Goal: Task Accomplishment & Management: Complete application form

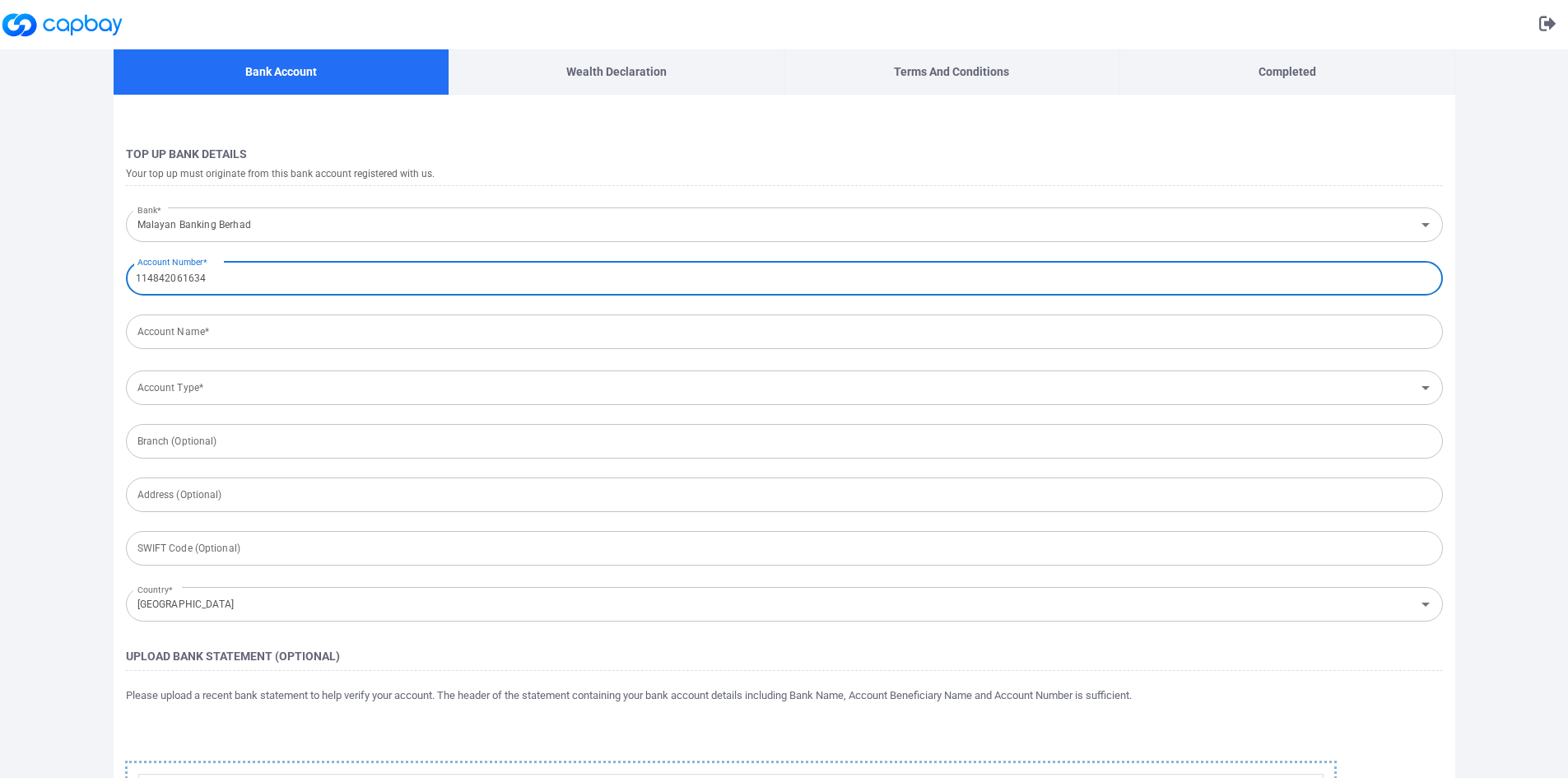
type input "114842061634"
click at [601, 332] on input "Account Name*" at bounding box center [784, 331] width 1317 height 35
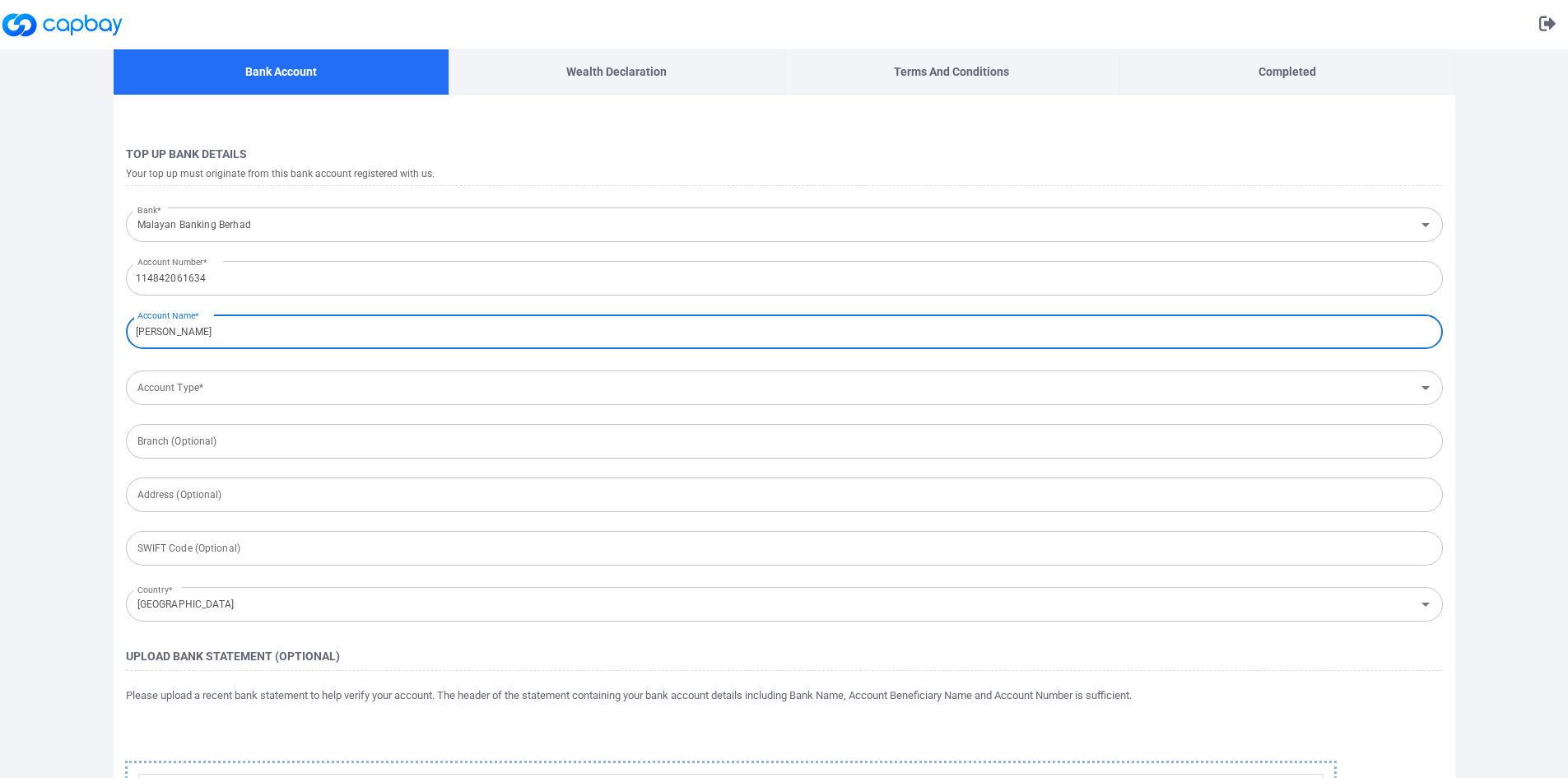
type input "[PERSON_NAME]"
click at [408, 386] on input "Account Type*" at bounding box center [770, 388] width 1280 height 30
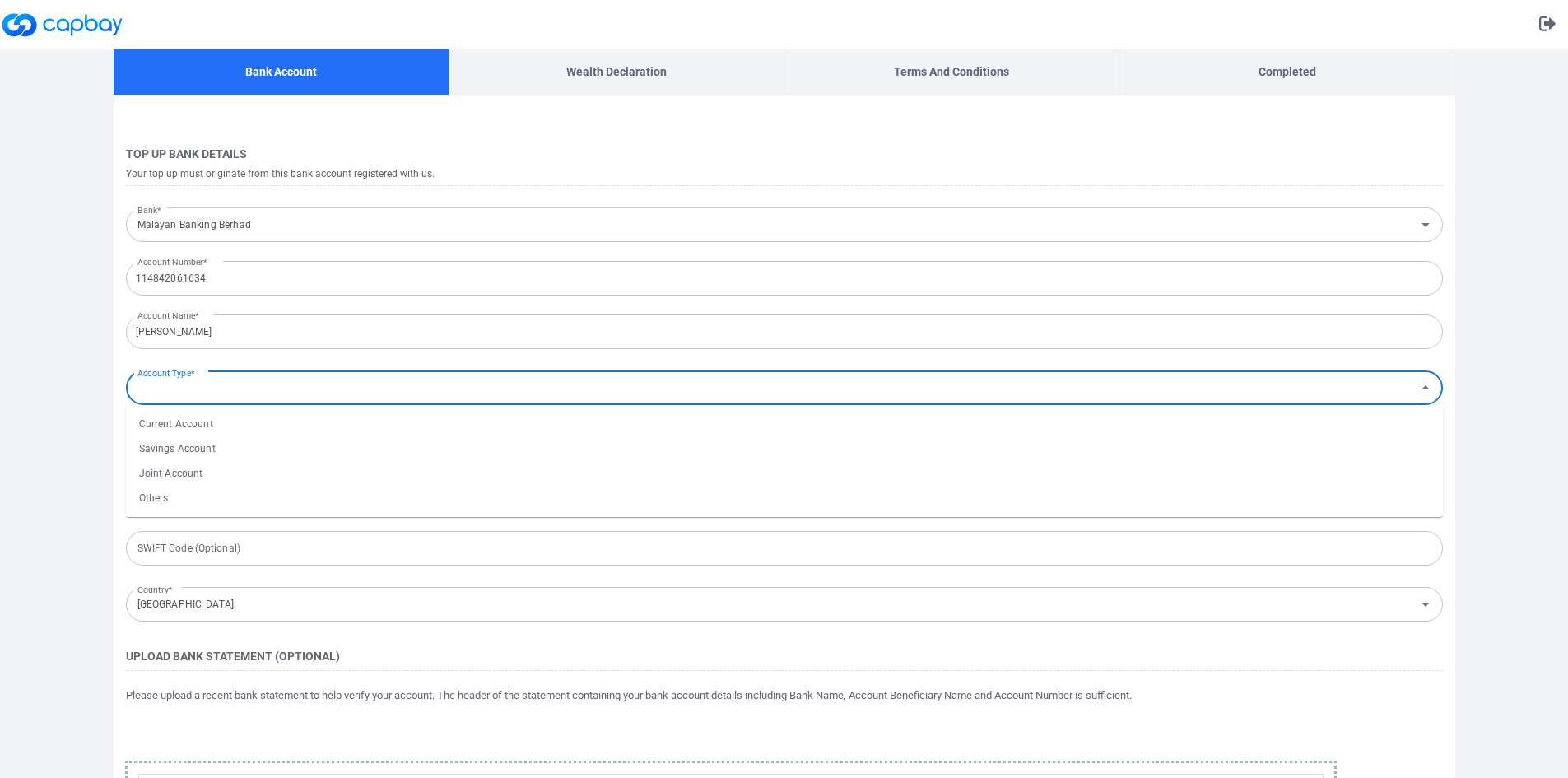
click at [329, 442] on li "Savings Account" at bounding box center [784, 449] width 1317 height 25
type input "Savings Account"
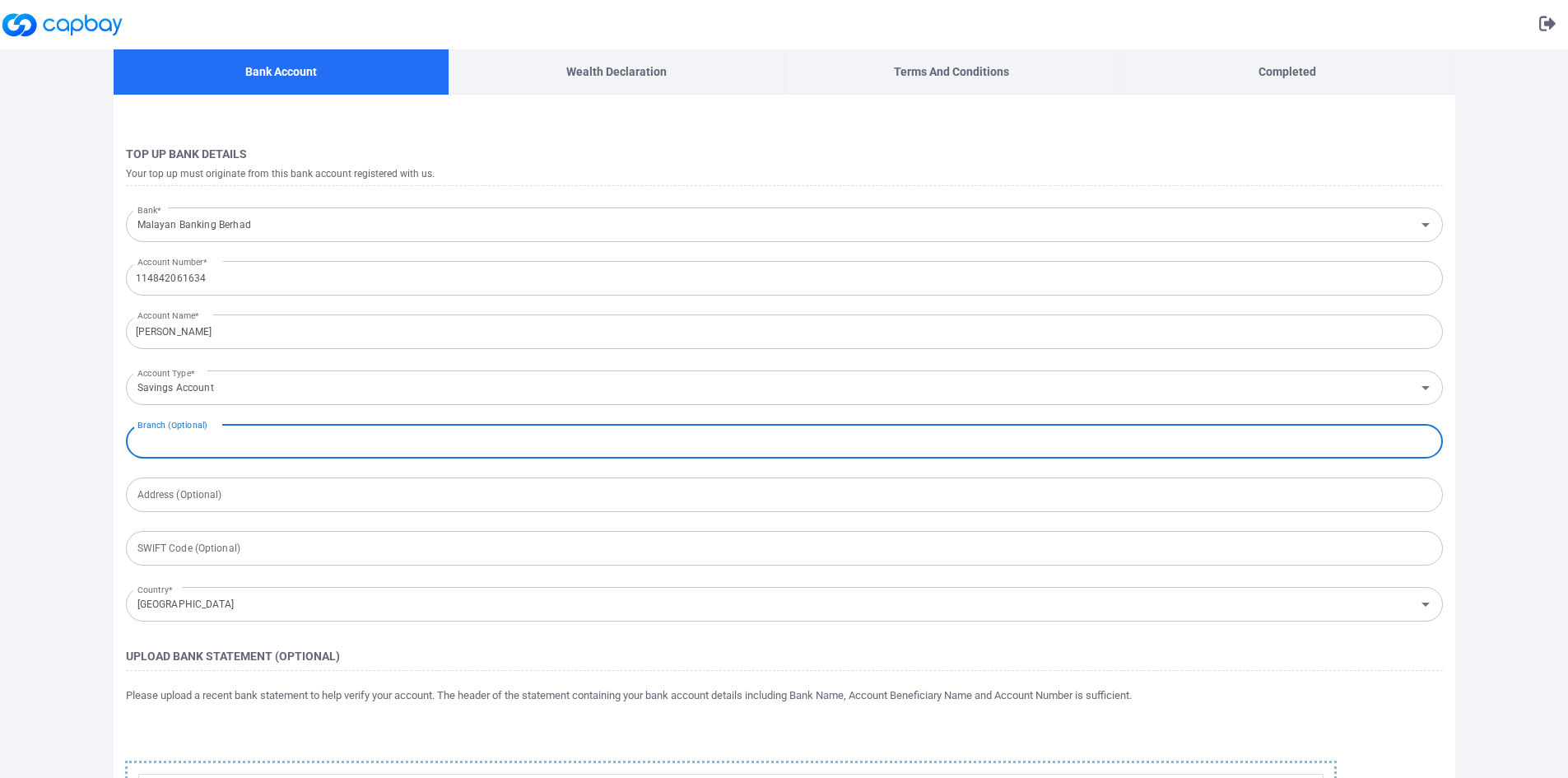
click at [329, 443] on input "text" at bounding box center [784, 441] width 1317 height 35
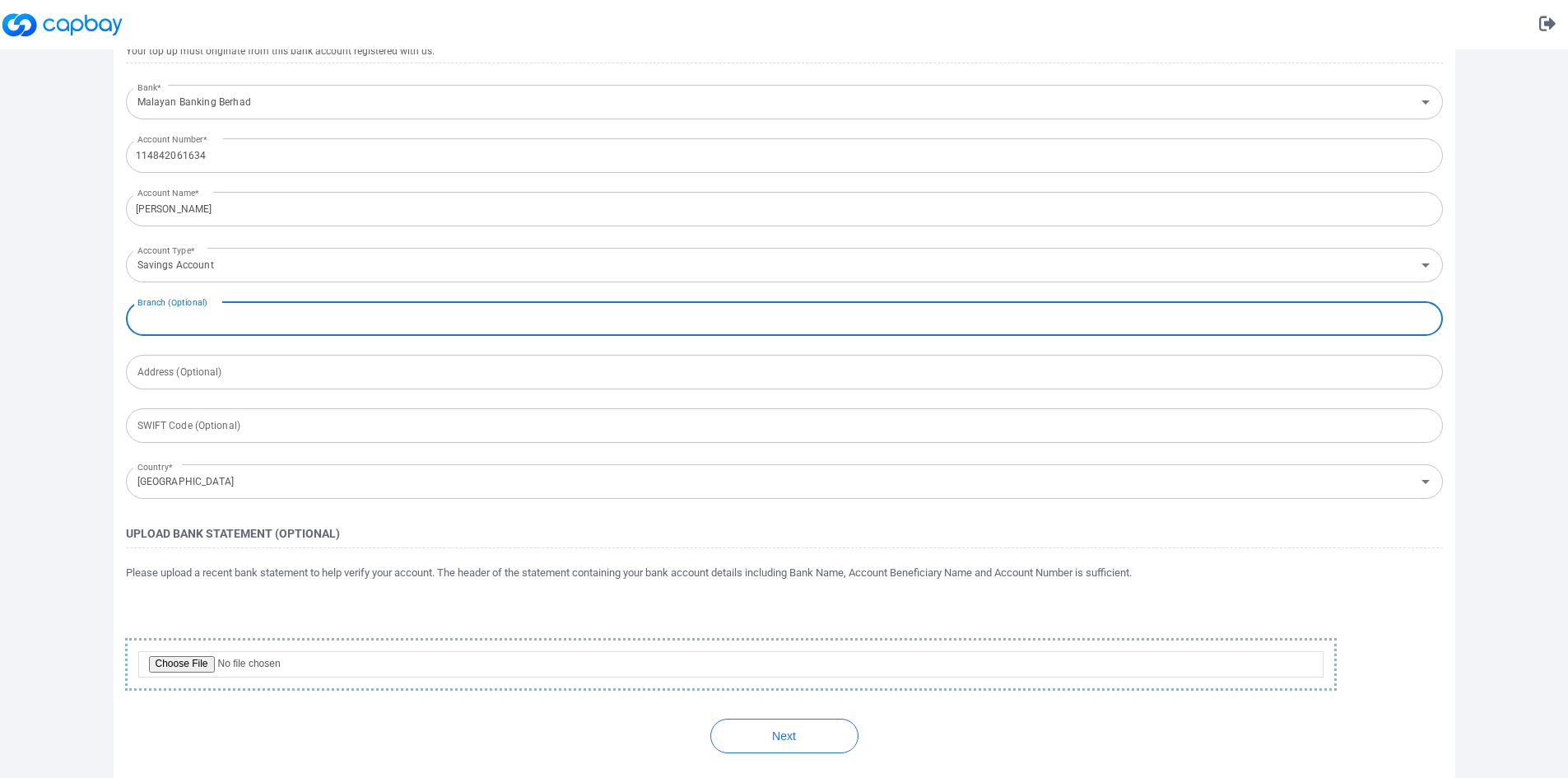
scroll to position [122, 0]
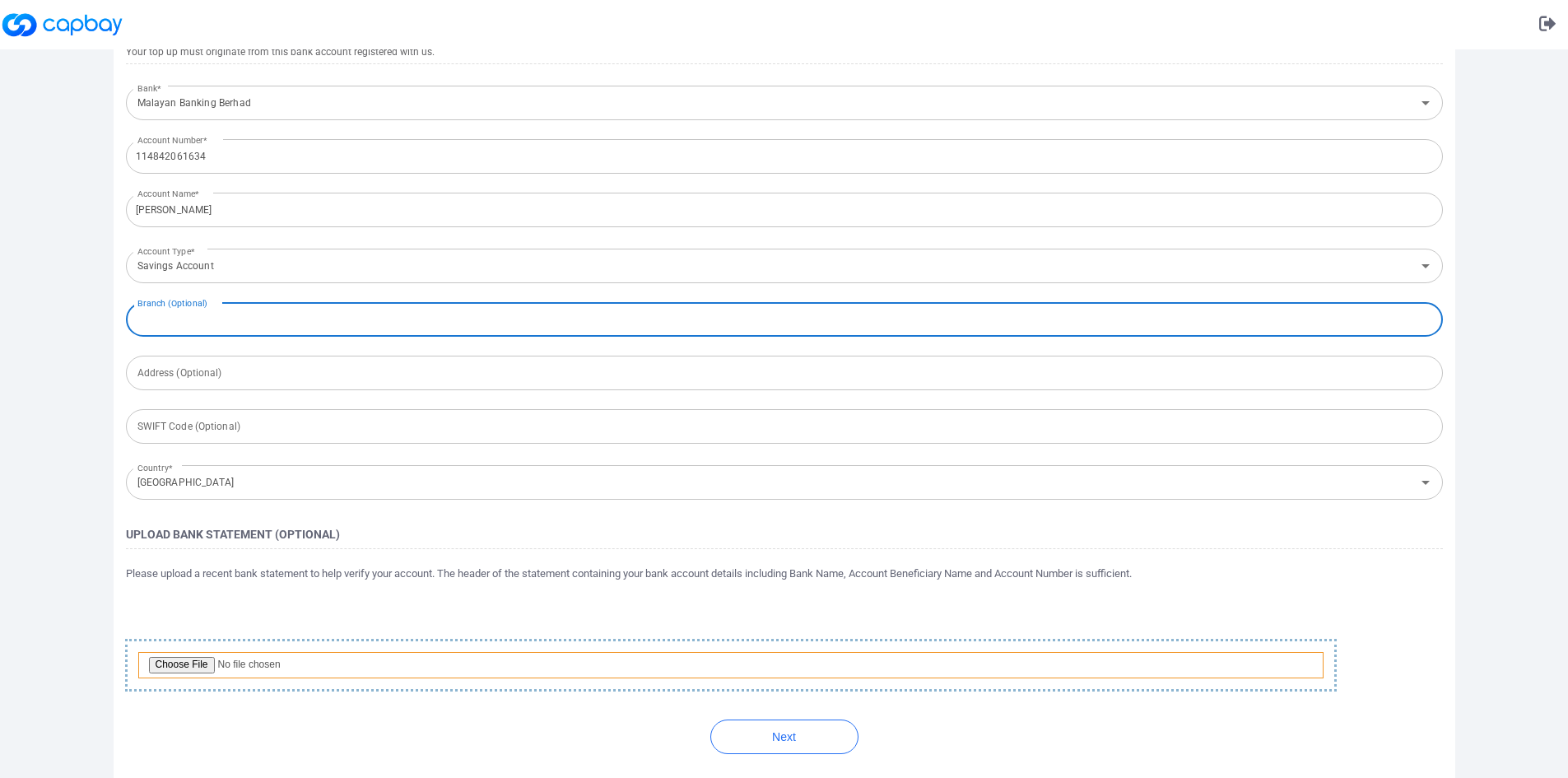
click at [184, 658] on input "file" at bounding box center [730, 665] width 1185 height 27
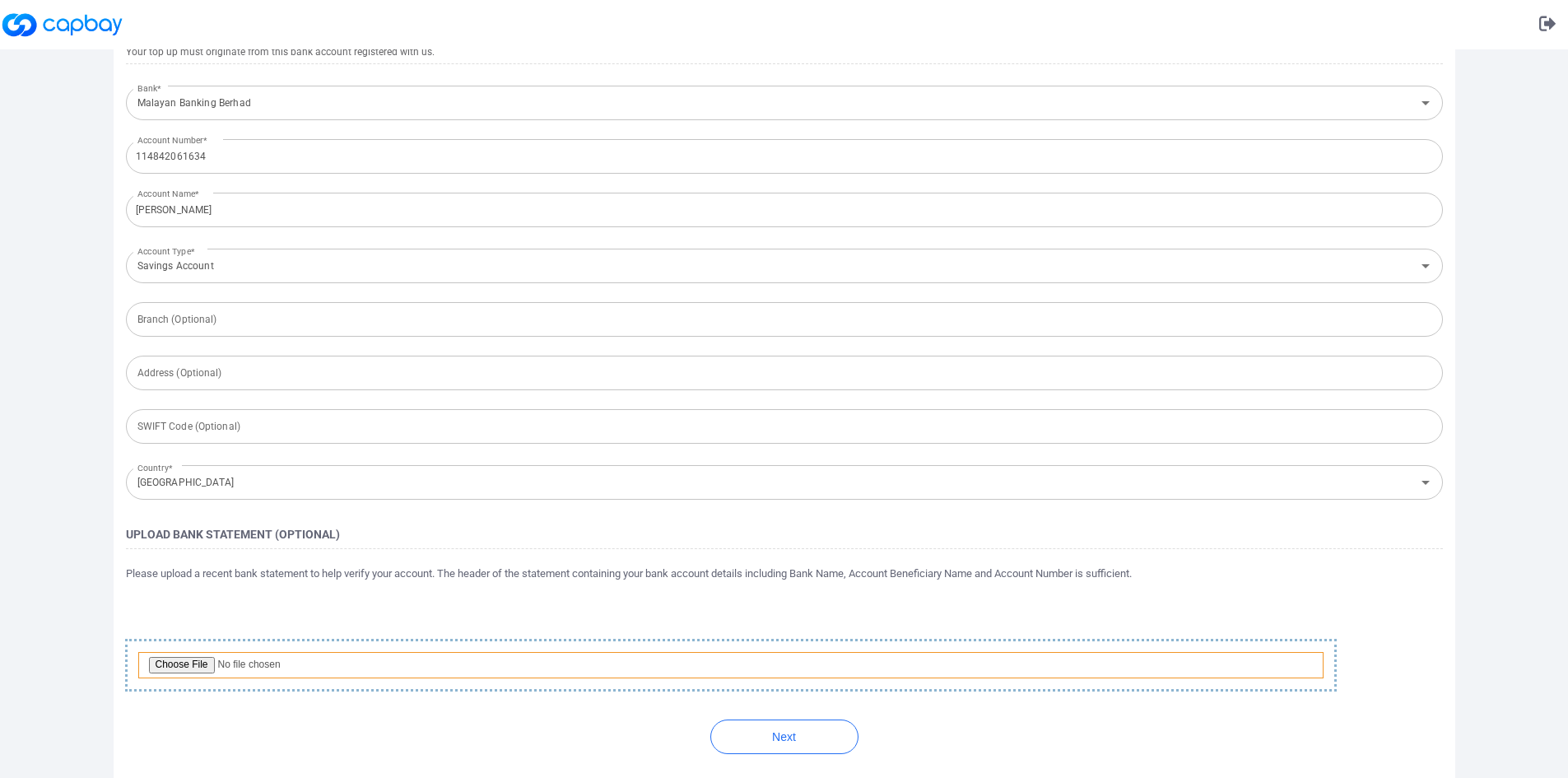
click at [196, 669] on input "file" at bounding box center [730, 665] width 1185 height 27
type input "C:\fakepath\MBB 114842-061634_20250831.pdf"
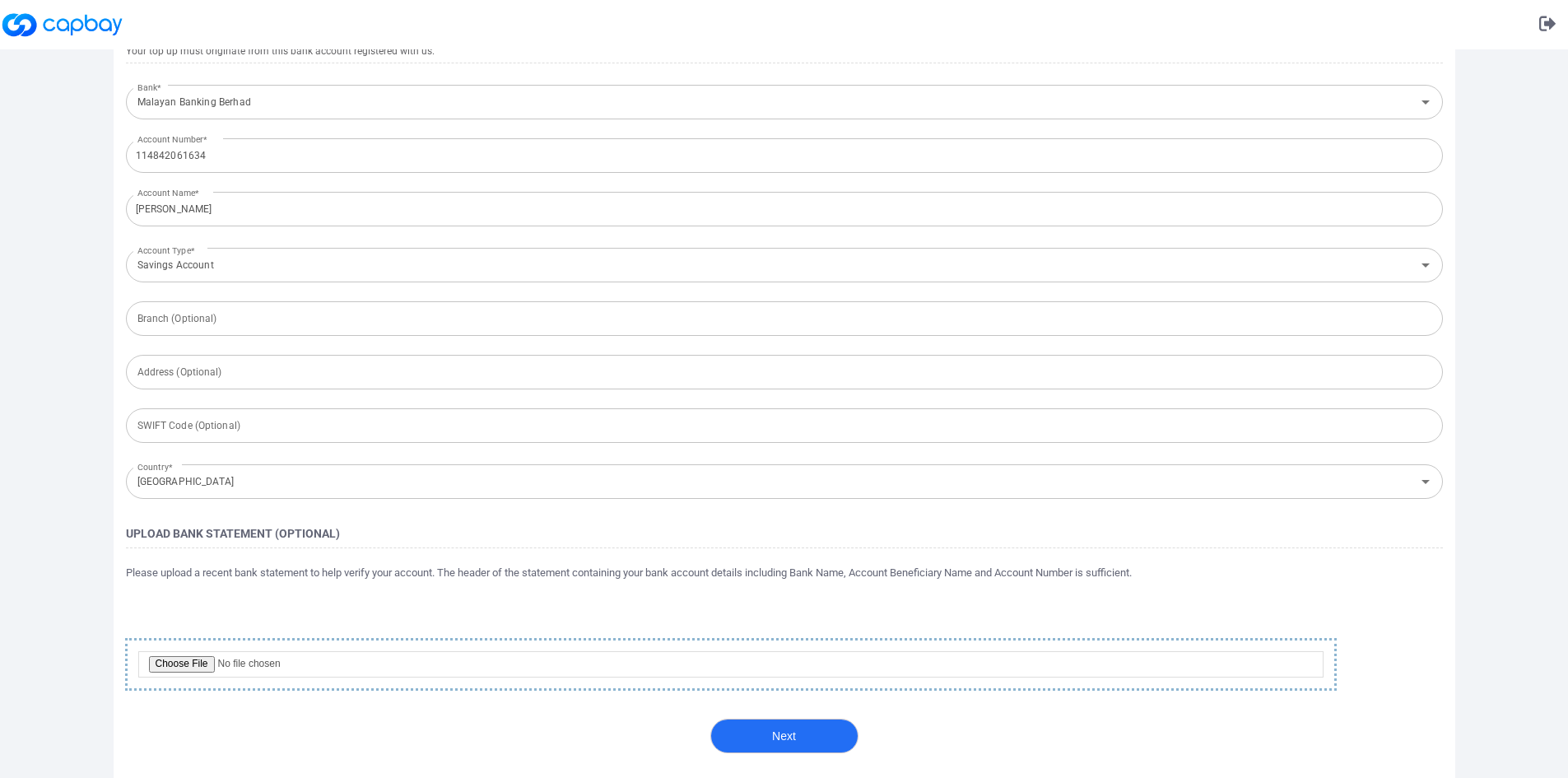
click at [760, 732] on button "Next" at bounding box center [784, 735] width 148 height 35
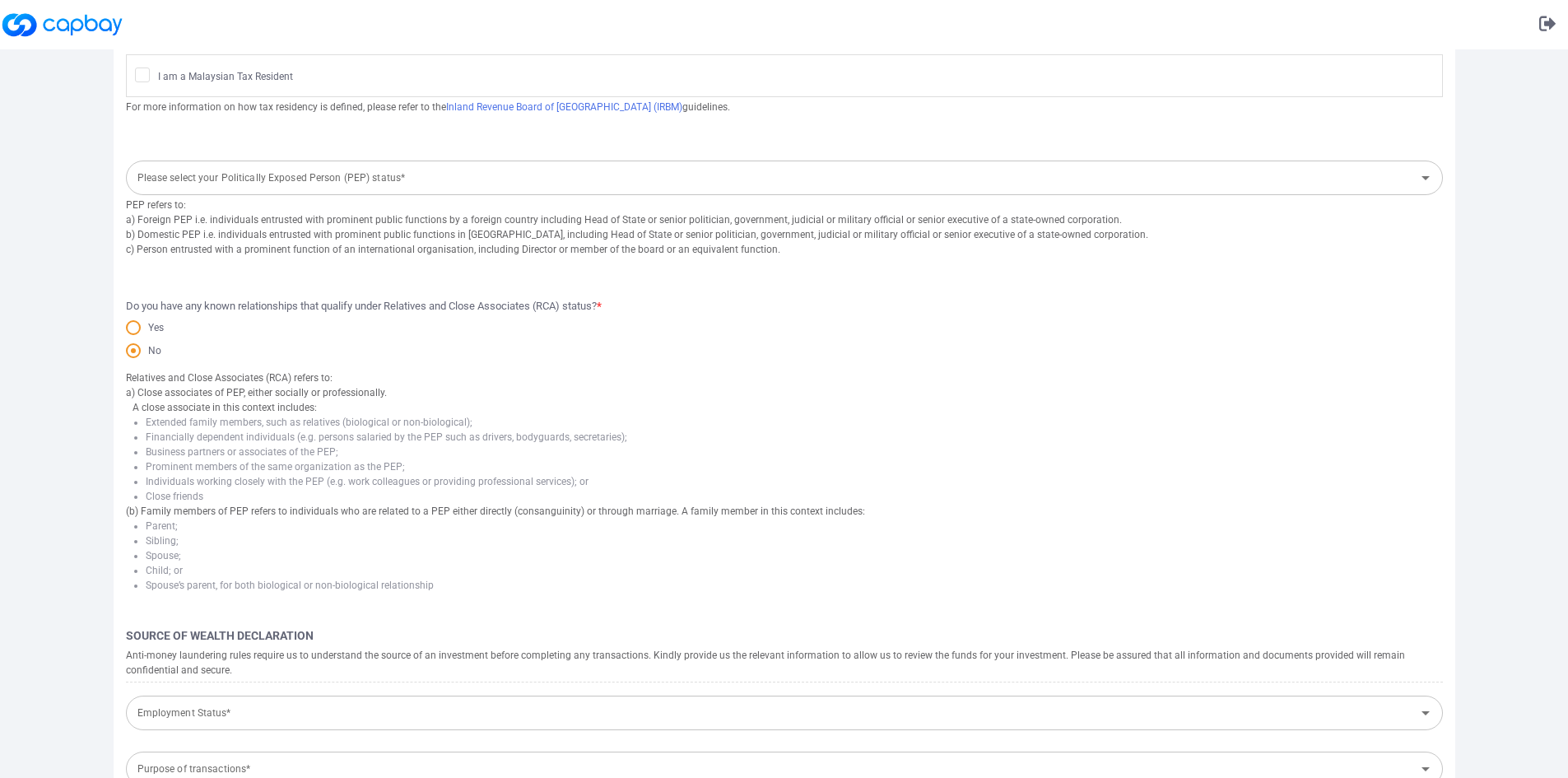
scroll to position [0, 0]
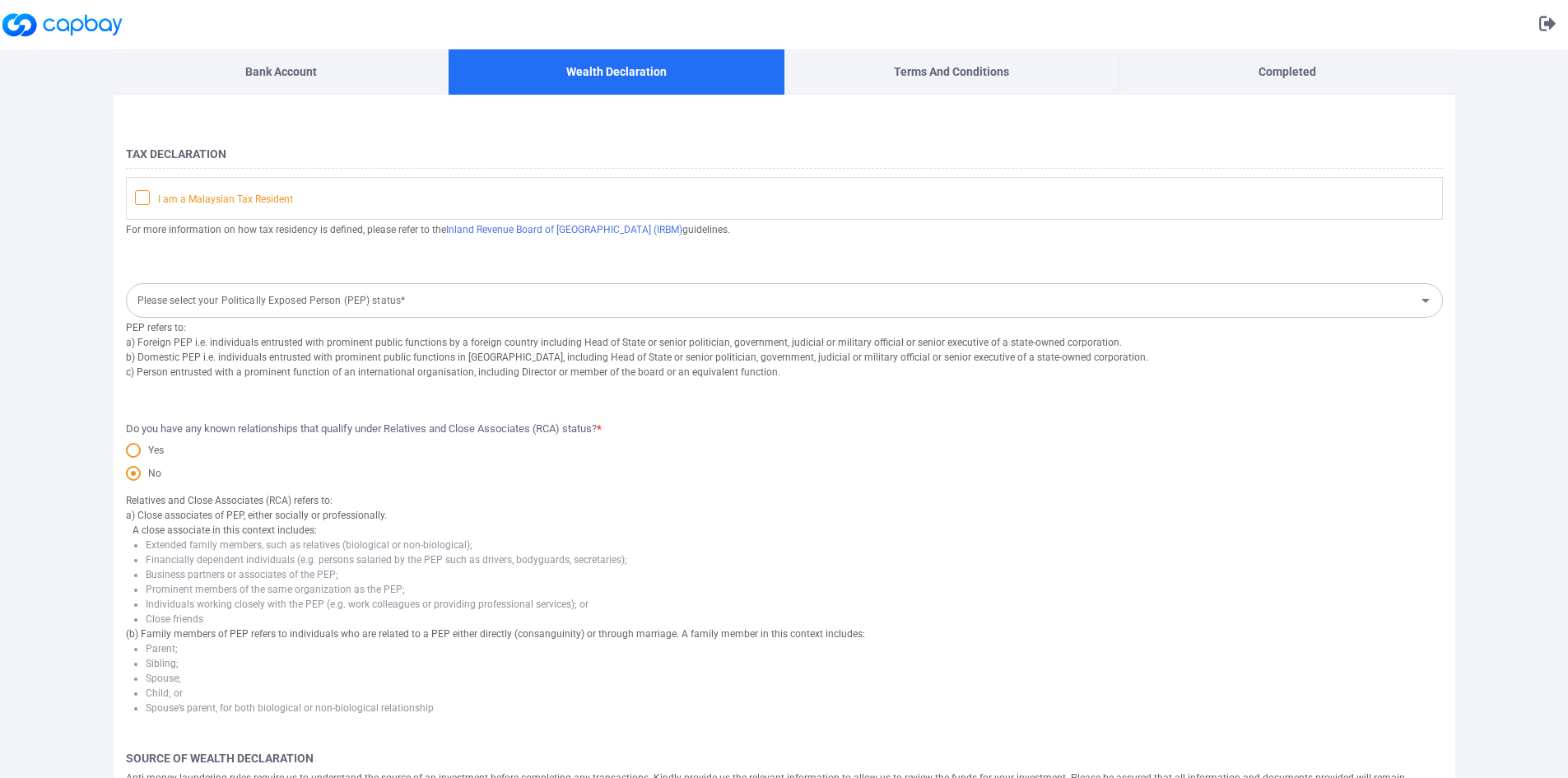
click at [158, 191] on span "I am a Malaysian Tax Resident" at bounding box center [214, 199] width 158 height 16
click at [0, 0] on input "I am a Malaysian Tax Resident" at bounding box center [0, 0] width 0 height 0
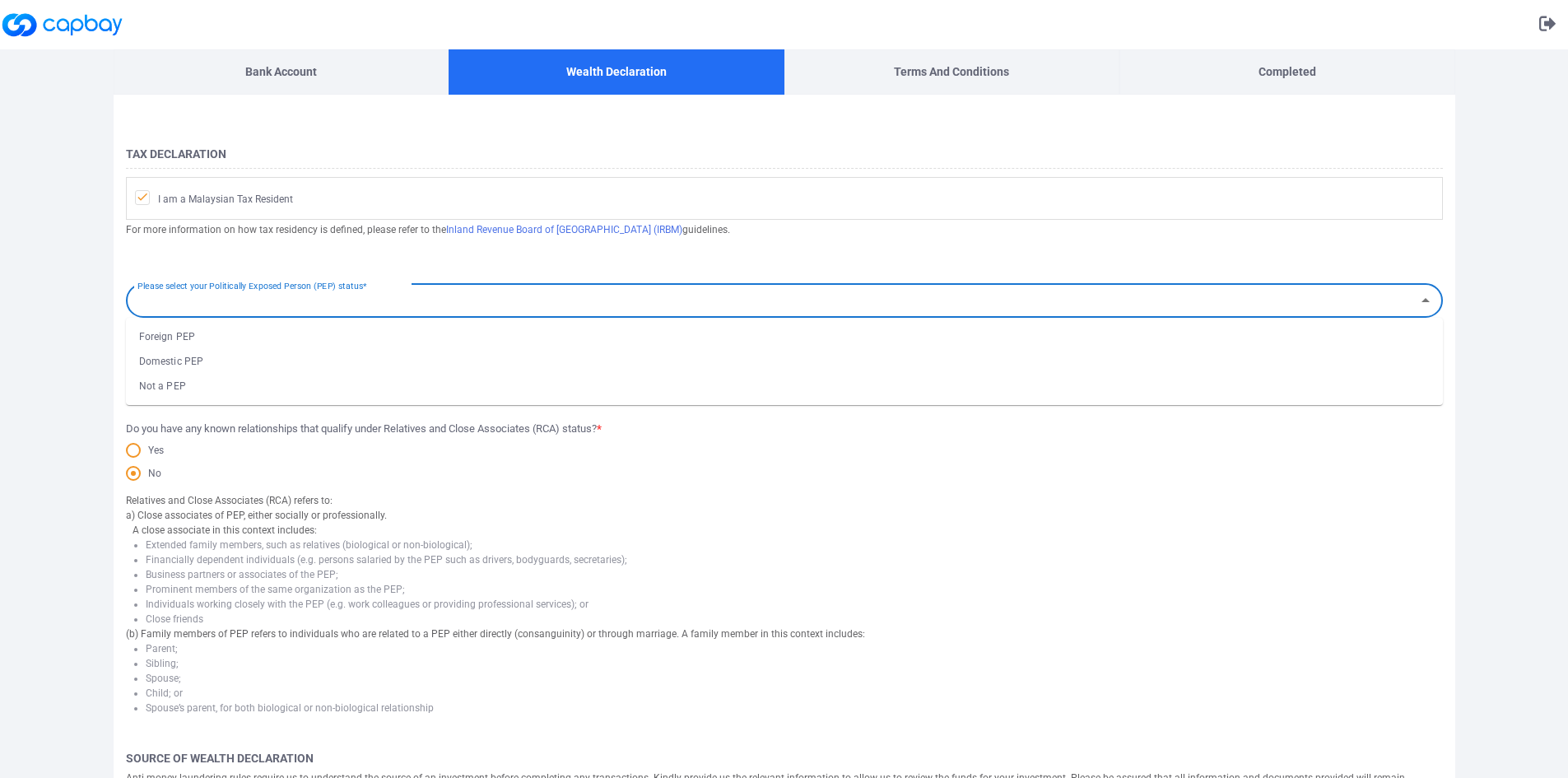
click at [339, 307] on input "Please select your Politically Exposed Person (PEP) status*" at bounding box center [770, 301] width 1280 height 30
click at [234, 395] on li "Not a PEP" at bounding box center [784, 386] width 1317 height 25
type input "Not a PEP"
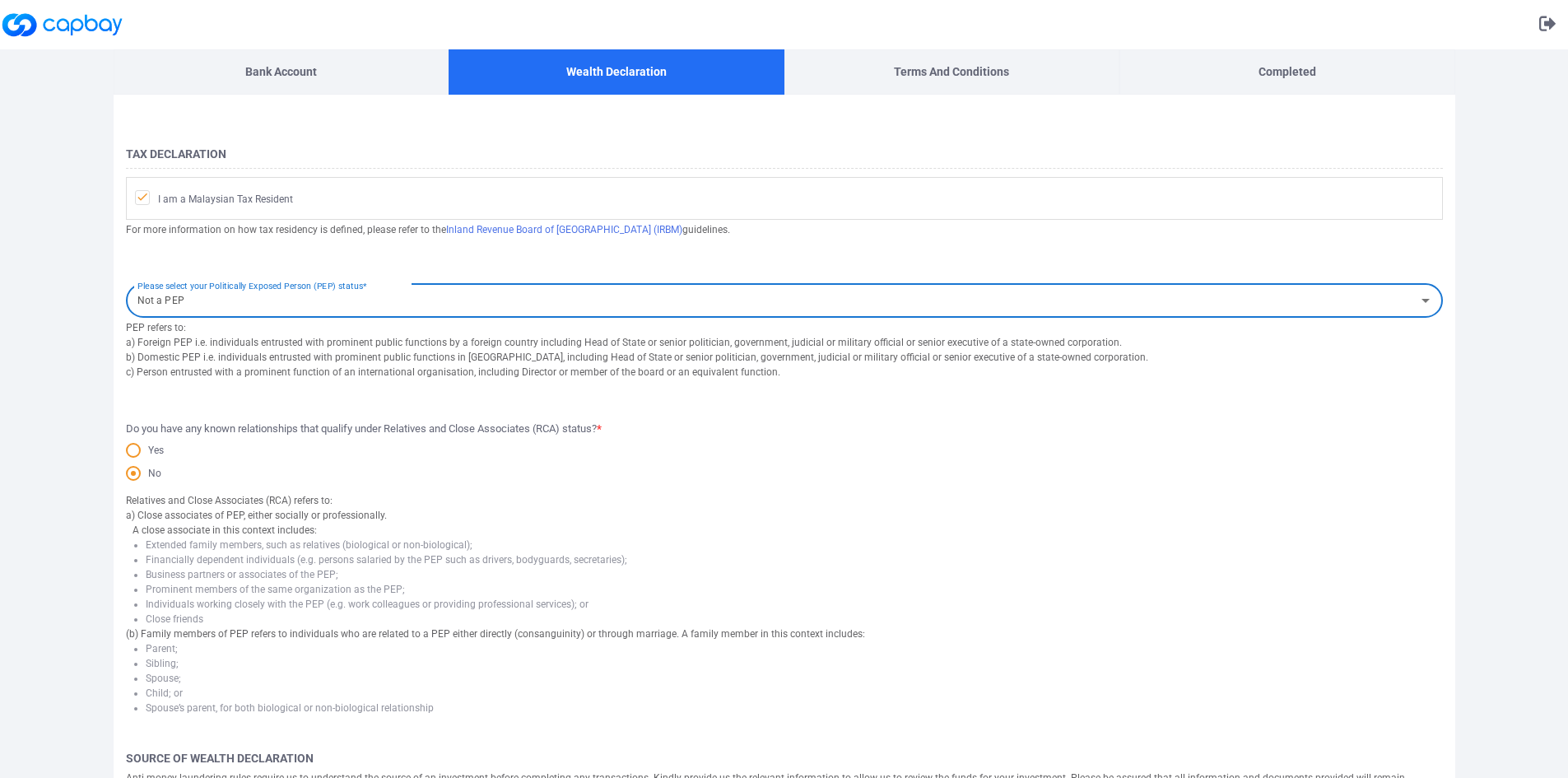
scroll to position [103, 0]
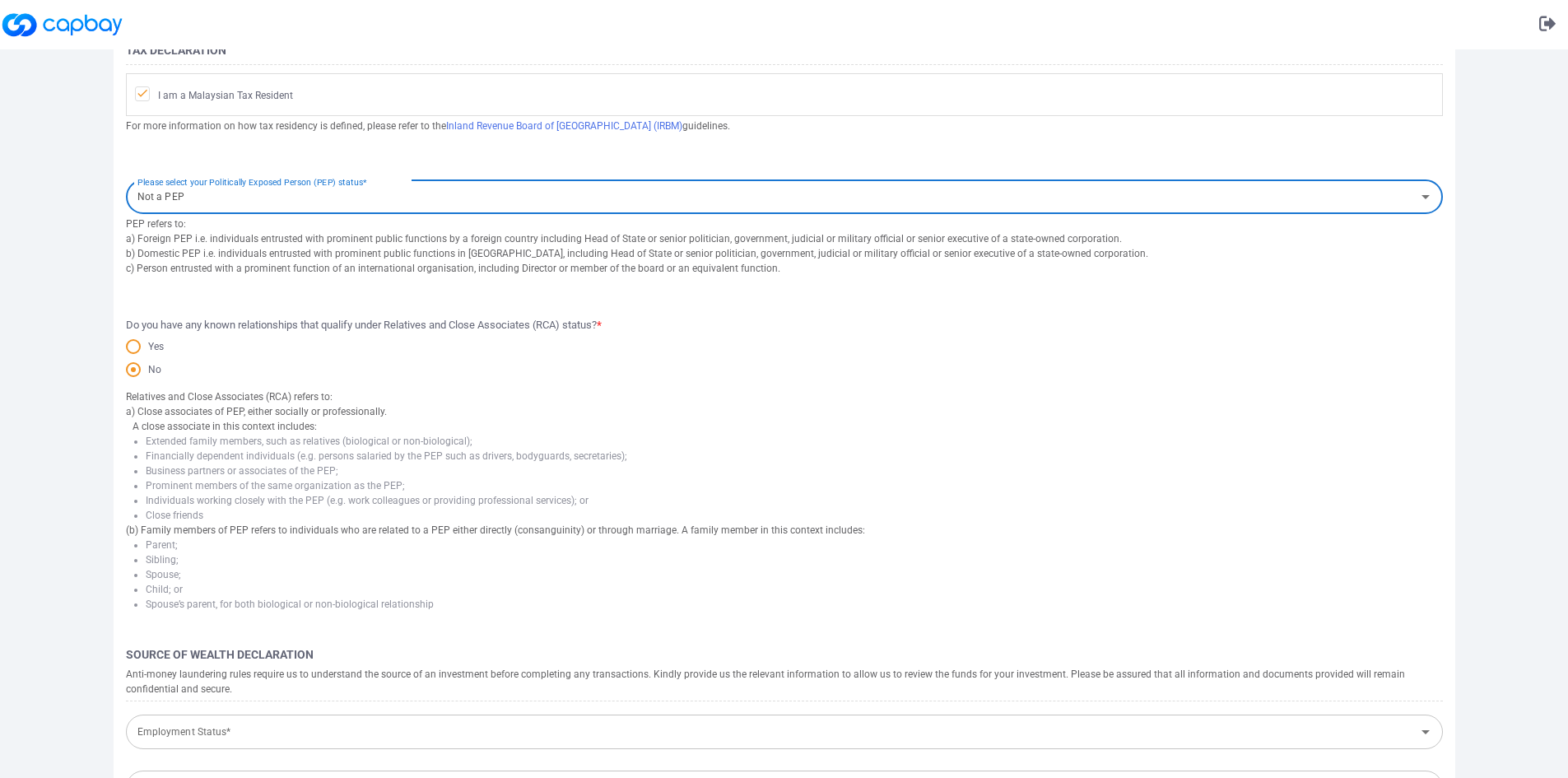
click at [183, 325] on span "Do you have any known relationships that qualify under Relatives and Close Asso…" at bounding box center [363, 325] width 475 height 17
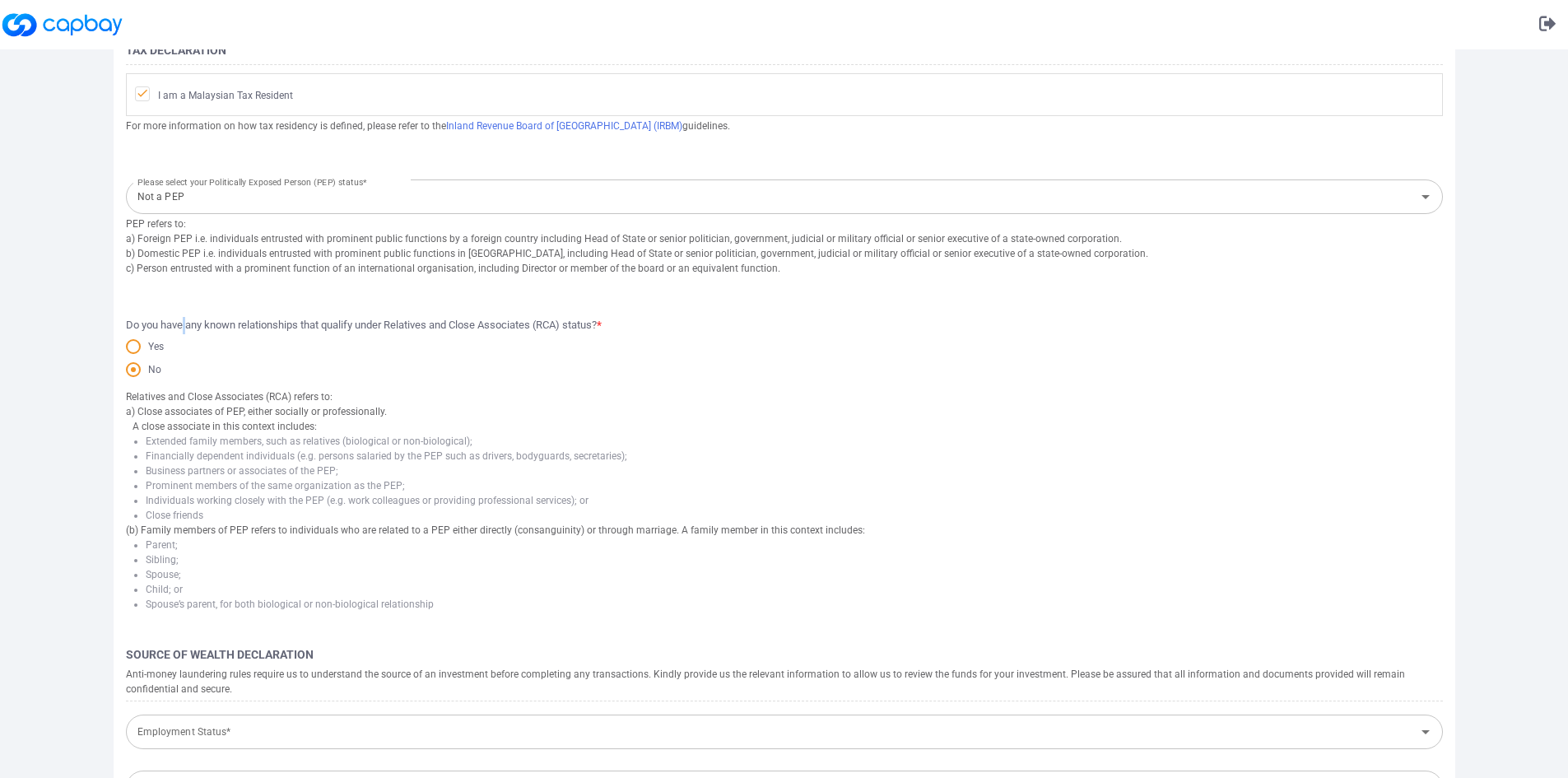
click at [183, 325] on span "Do you have any known relationships that qualify under Relatives and Close Asso…" at bounding box center [363, 325] width 475 height 17
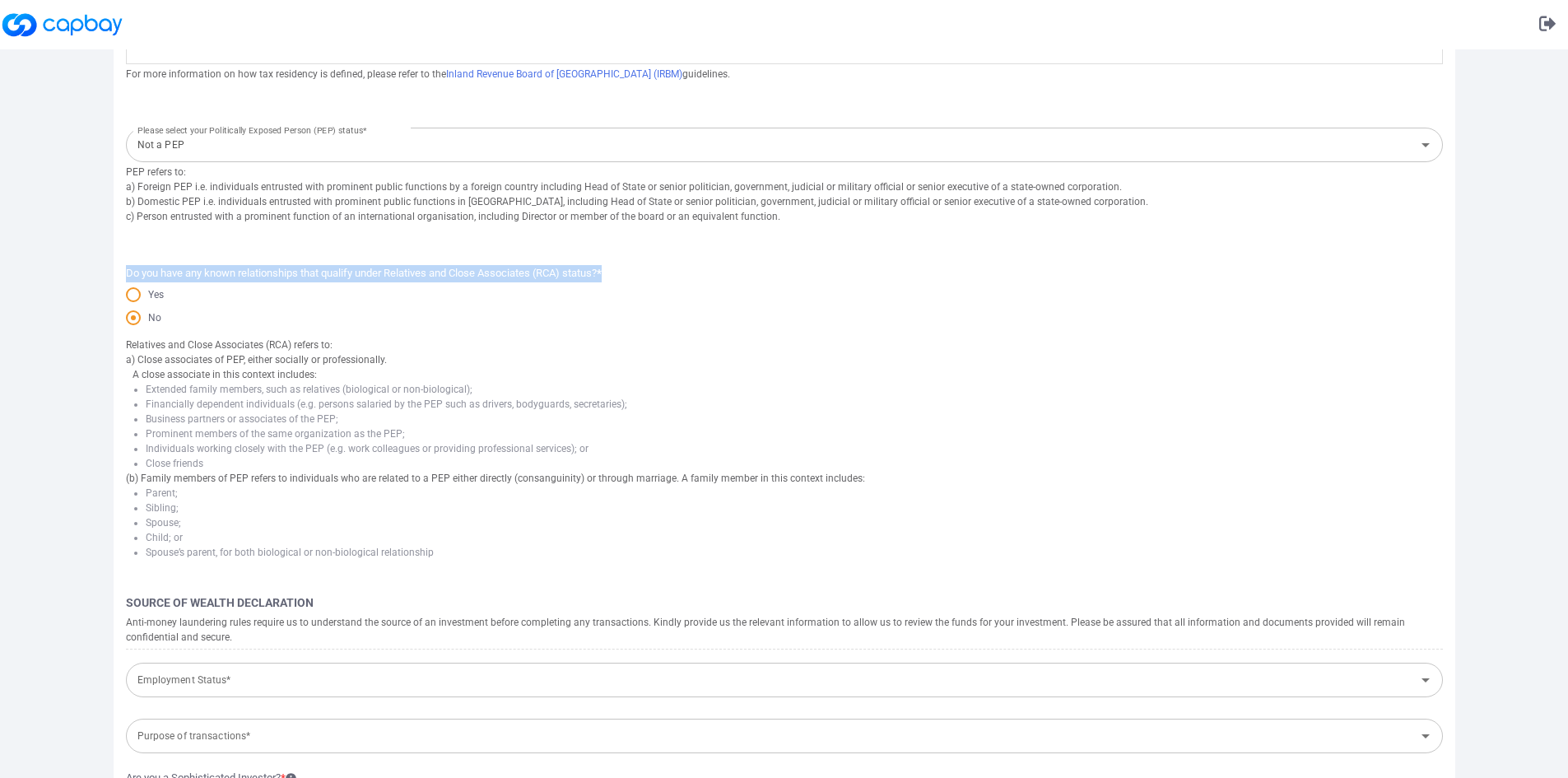
scroll to position [298, 0]
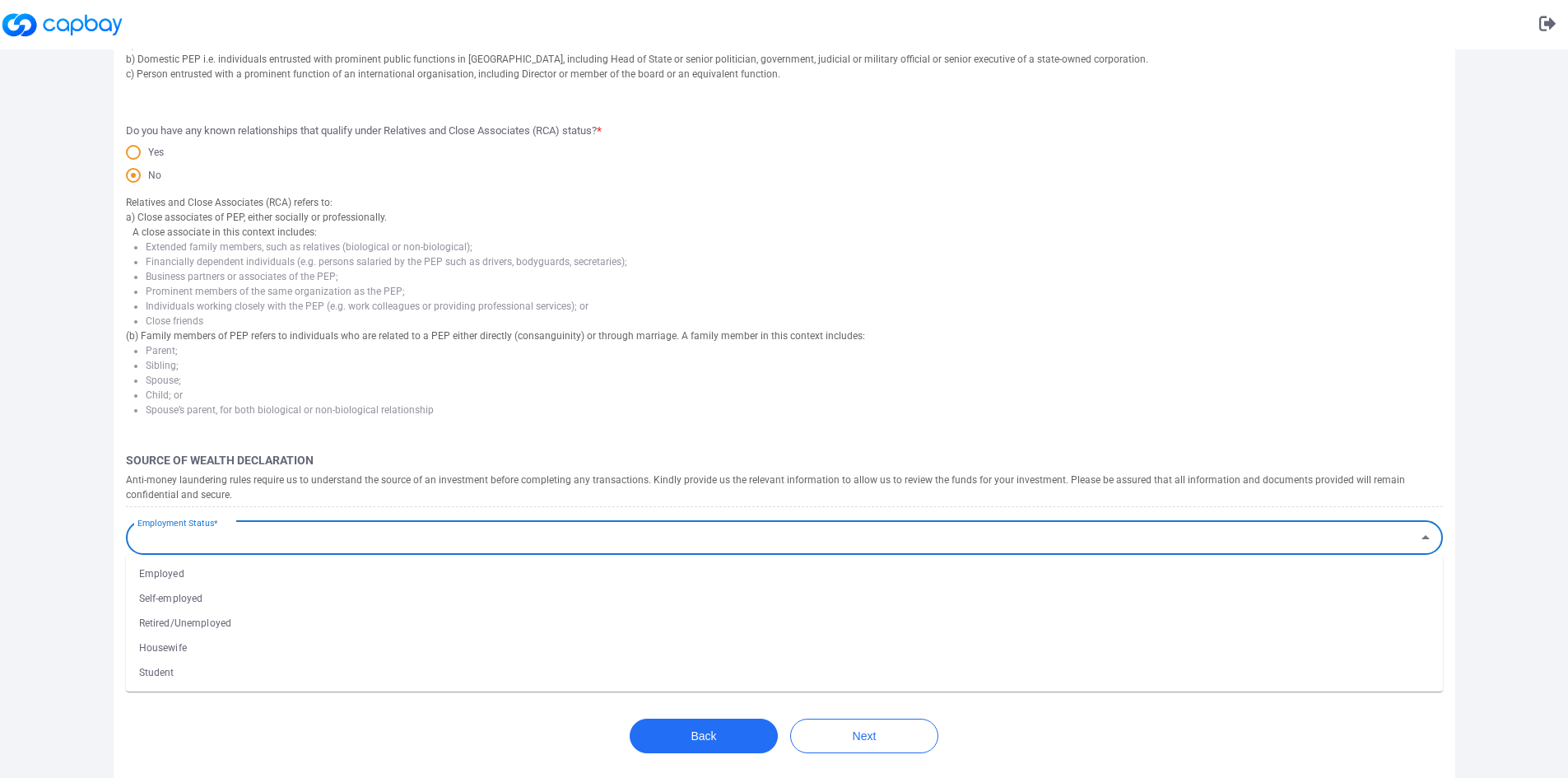
click at [223, 551] on input "Employment Status*" at bounding box center [770, 538] width 1280 height 30
click at [208, 575] on li "Employed" at bounding box center [784, 573] width 1317 height 25
type input "Employed"
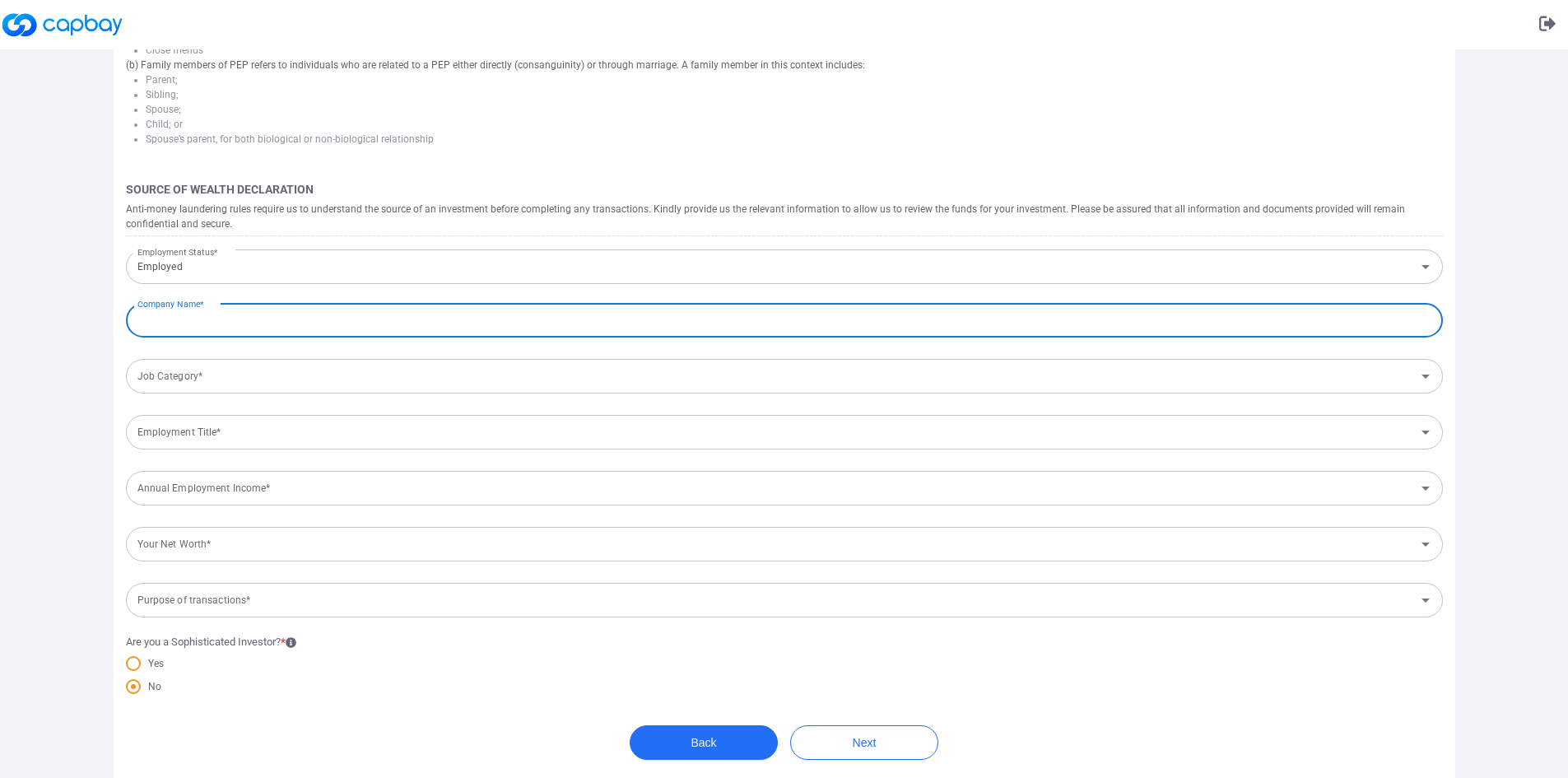
scroll to position [570, 0]
type input "Shopee"
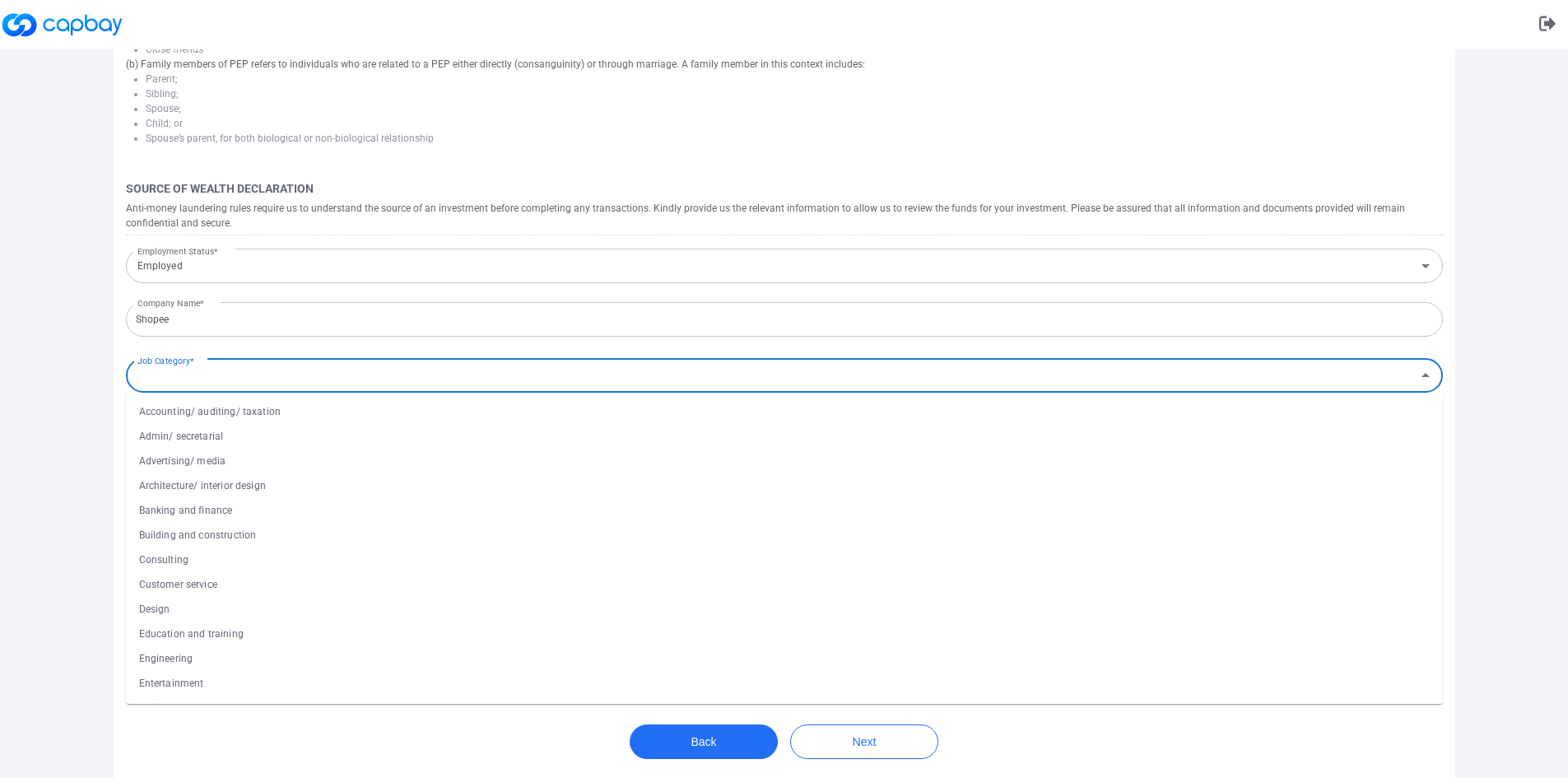
click at [243, 380] on input "Job Category*" at bounding box center [770, 376] width 1280 height 30
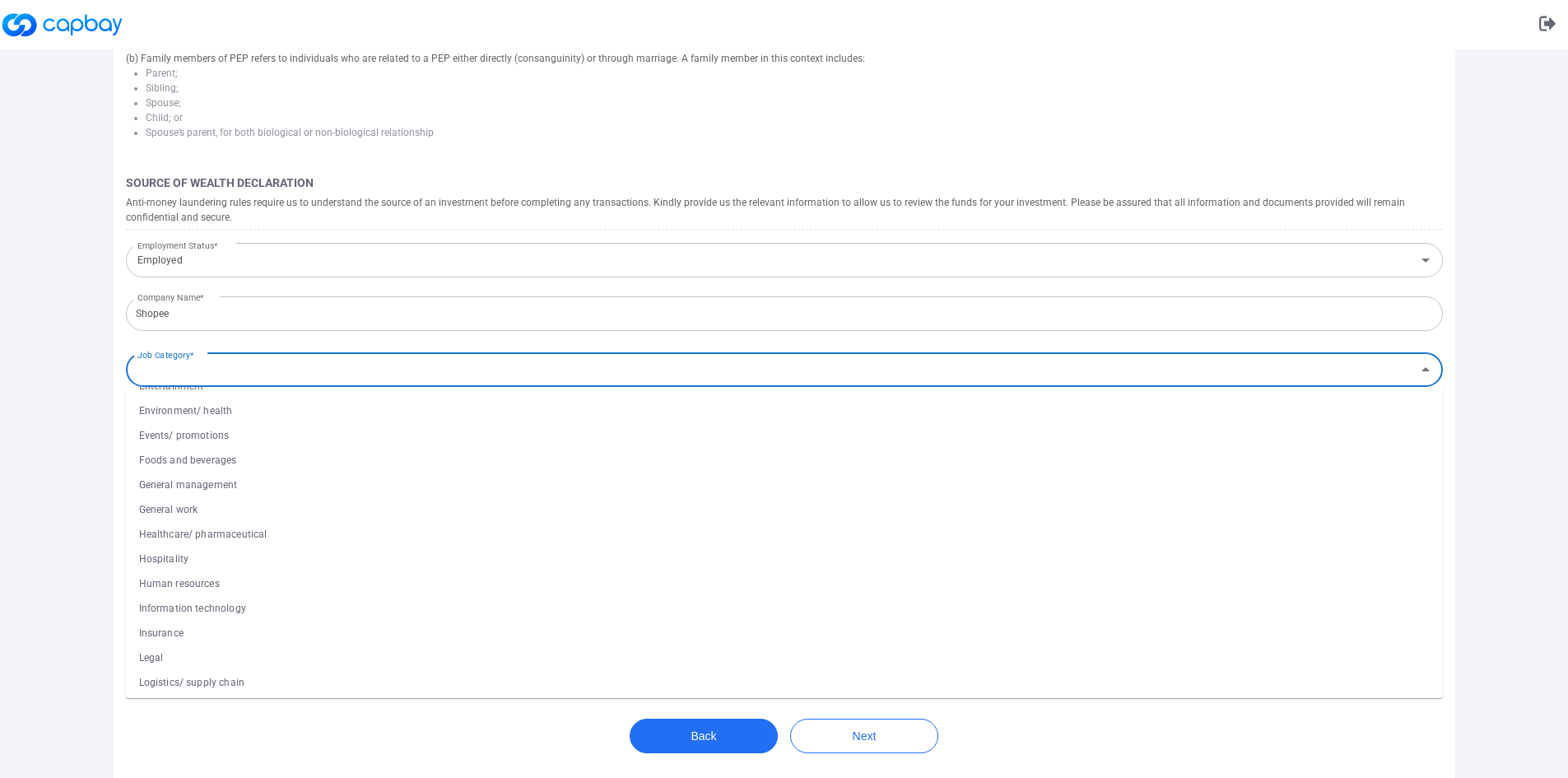
scroll to position [292, 0]
click at [223, 490] on li "General management" at bounding box center [784, 484] width 1317 height 25
type input "General management"
click at [269, 380] on input "General management" at bounding box center [770, 369] width 1280 height 30
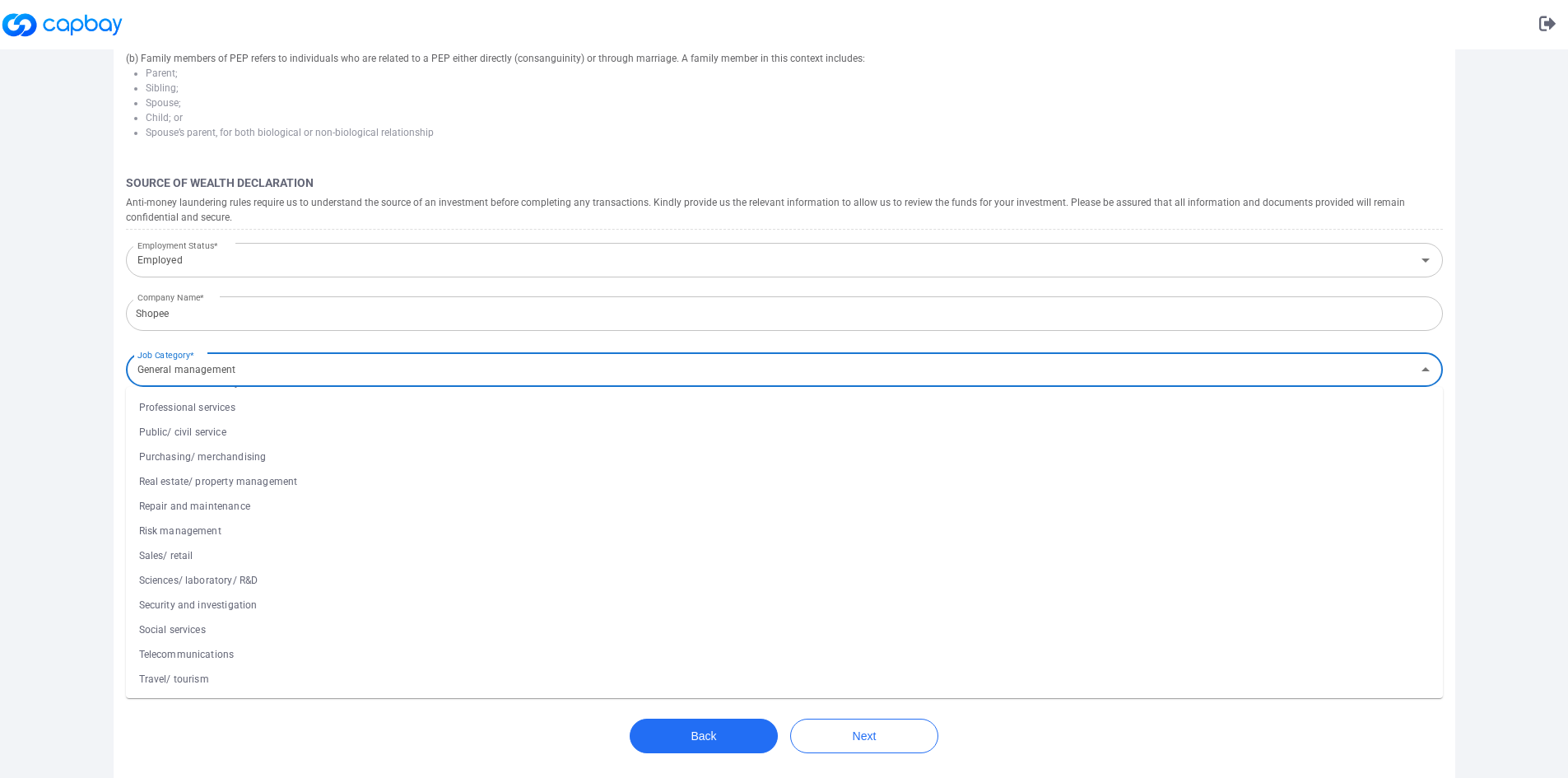
click at [55, 517] on div "Bank Account Wealth Declaration Terms and Conditions Completed Tax Declaration …" at bounding box center [784, 126] width 1568 height 1303
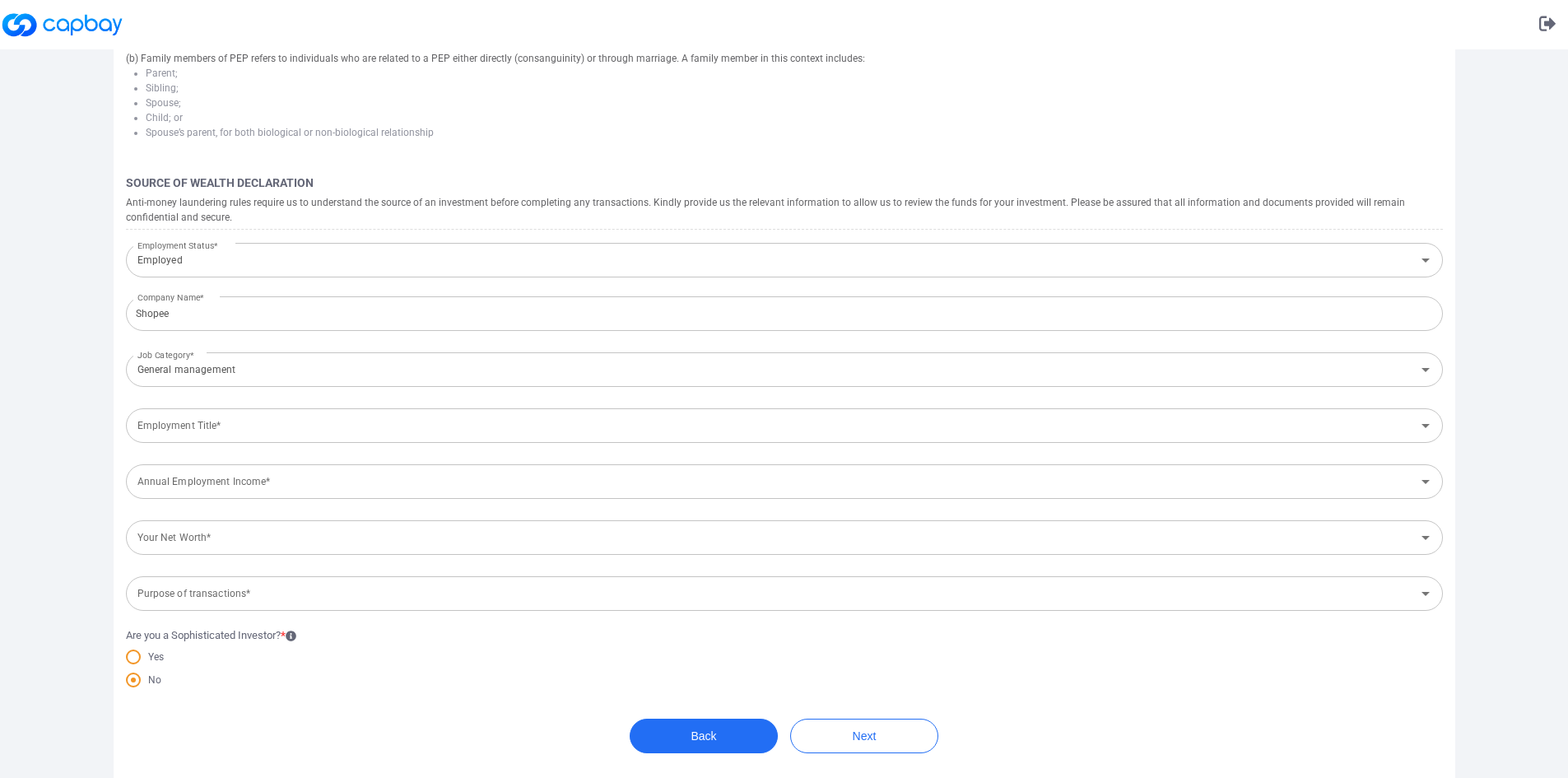
click at [239, 427] on input "Employment Title*" at bounding box center [770, 425] width 1280 height 30
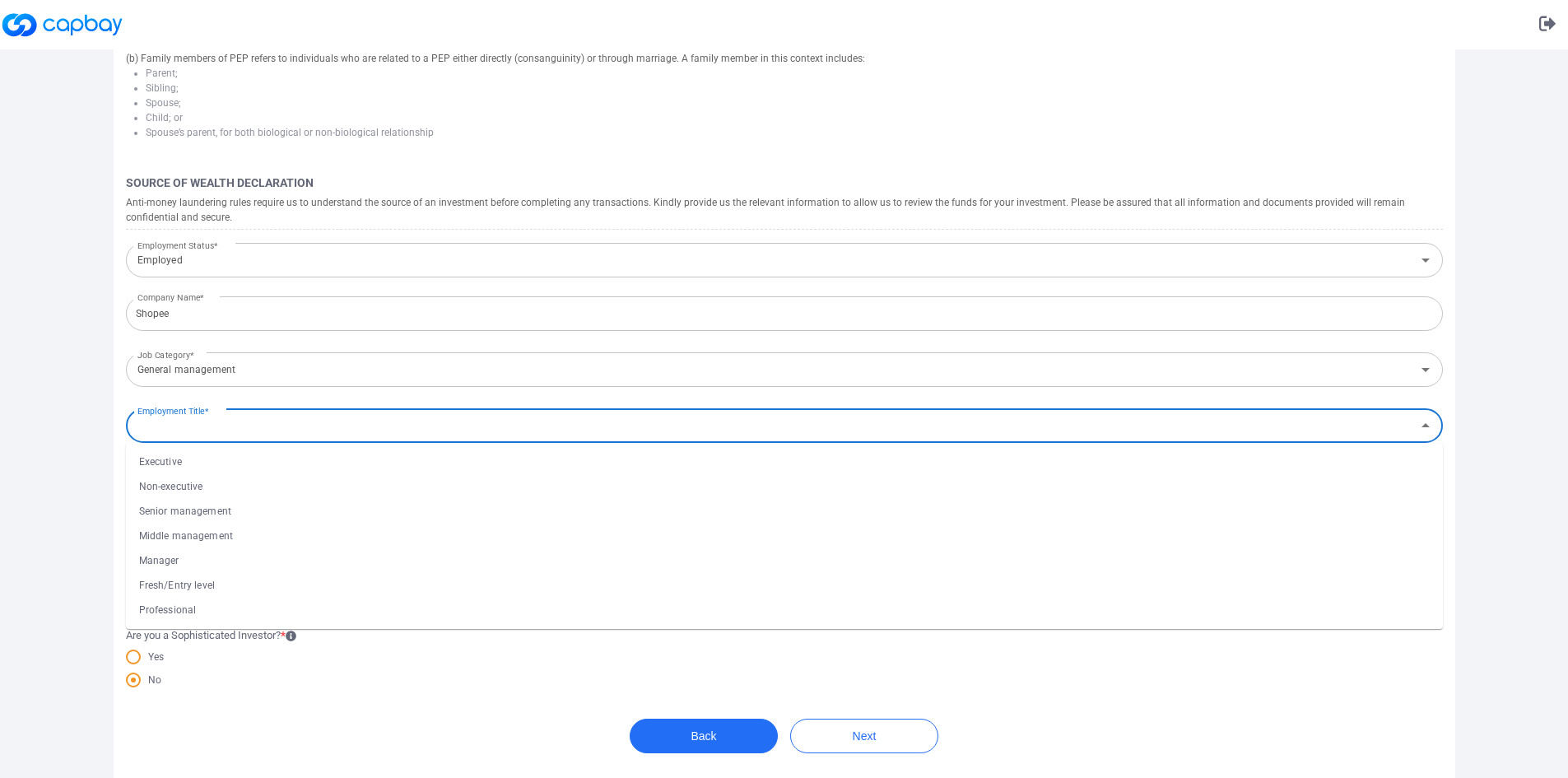
click at [284, 503] on li "Senior management" at bounding box center [784, 511] width 1317 height 25
type input "Senior management"
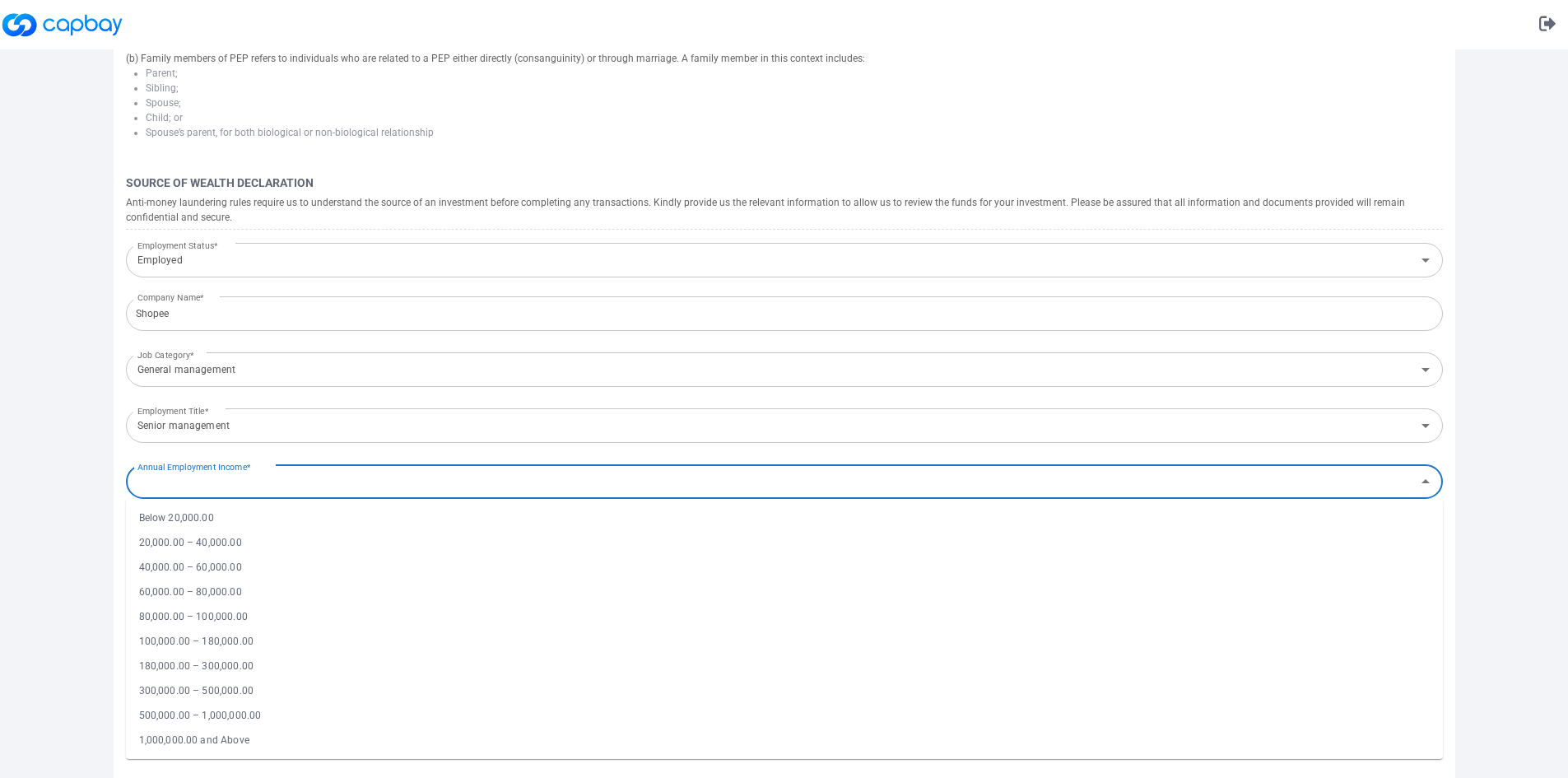
click at [261, 482] on div "Annual Employment Income* Annual Employment Income*" at bounding box center [784, 481] width 1317 height 37
click at [294, 711] on li "500,000.00 – 1,000,000.00" at bounding box center [784, 715] width 1317 height 25
type input "500,000.00 – 1,000,000.00"
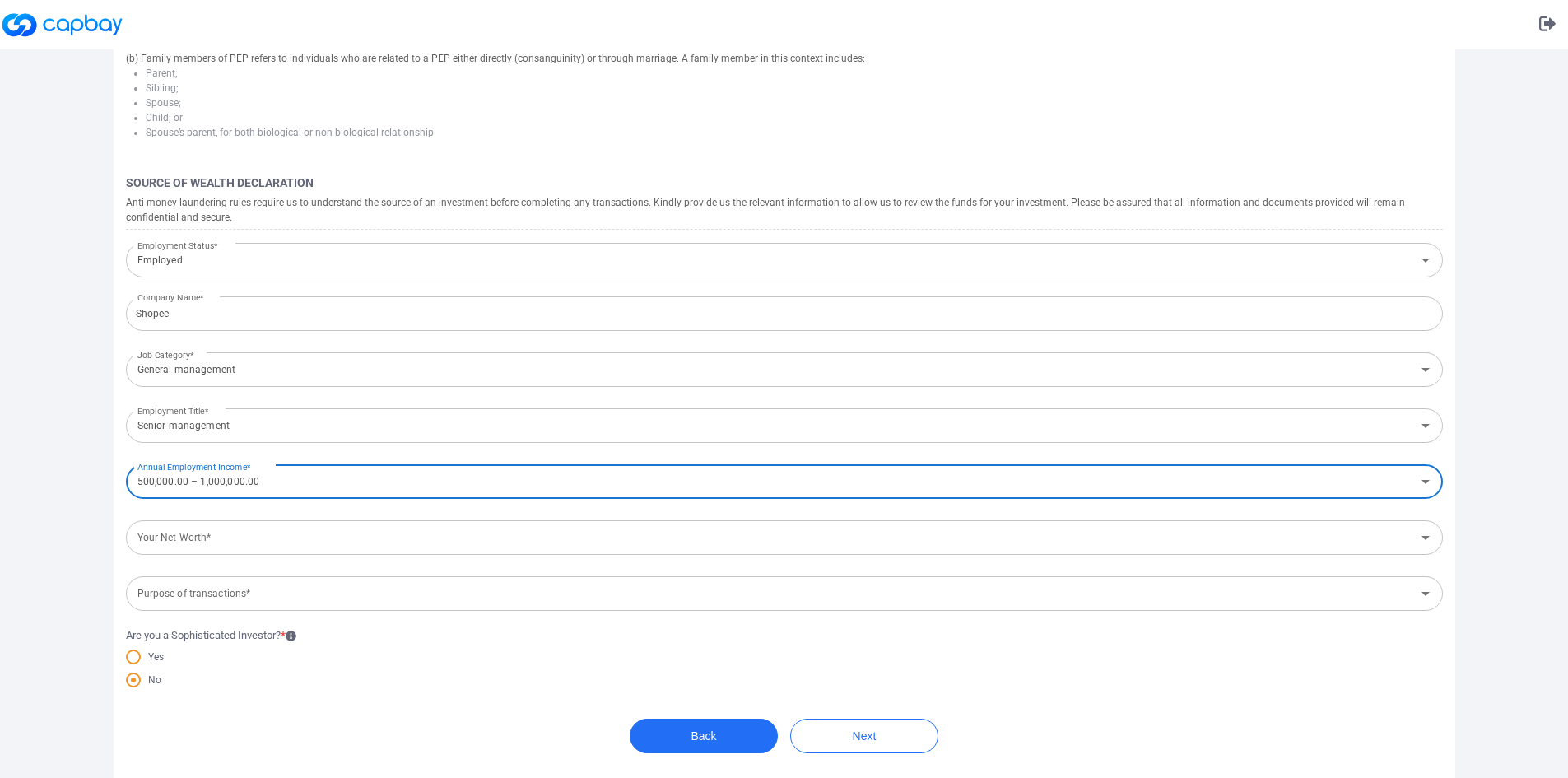
click at [73, 579] on div "Bank Account Wealth Declaration Terms and Conditions Completed Tax Declaration …" at bounding box center [784, 126] width 1568 height 1303
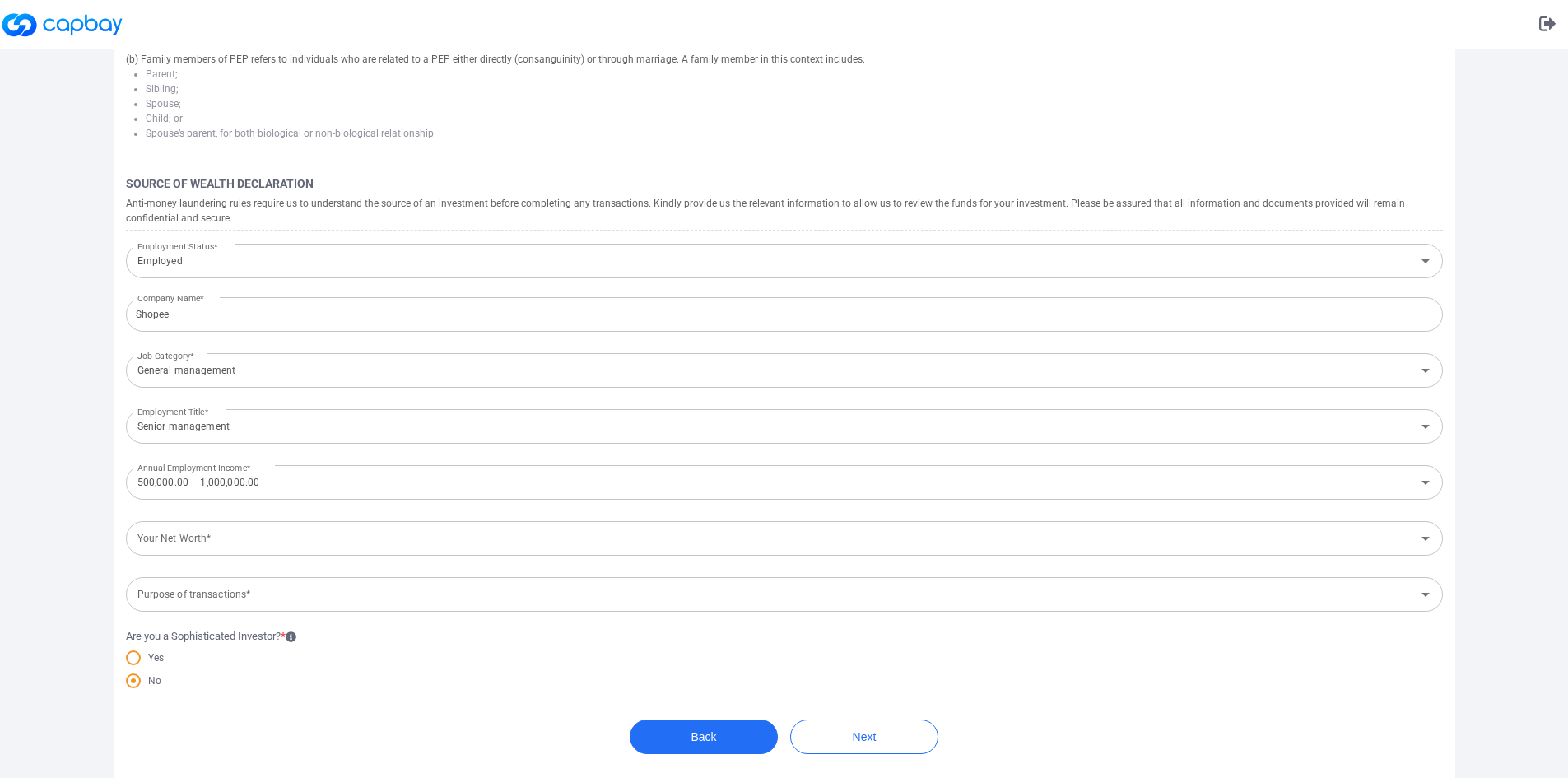
scroll to position [575, 0]
click at [199, 537] on div "Your Net Worth* Your Net Worth*" at bounding box center [784, 536] width 1317 height 37
click at [82, 484] on div "Bank Account Wealth Declaration Terms and Conditions Completed Tax Declaration …" at bounding box center [784, 126] width 1568 height 1303
click at [175, 531] on div "Your Net Worth* Your Net Worth*" at bounding box center [784, 536] width 1317 height 37
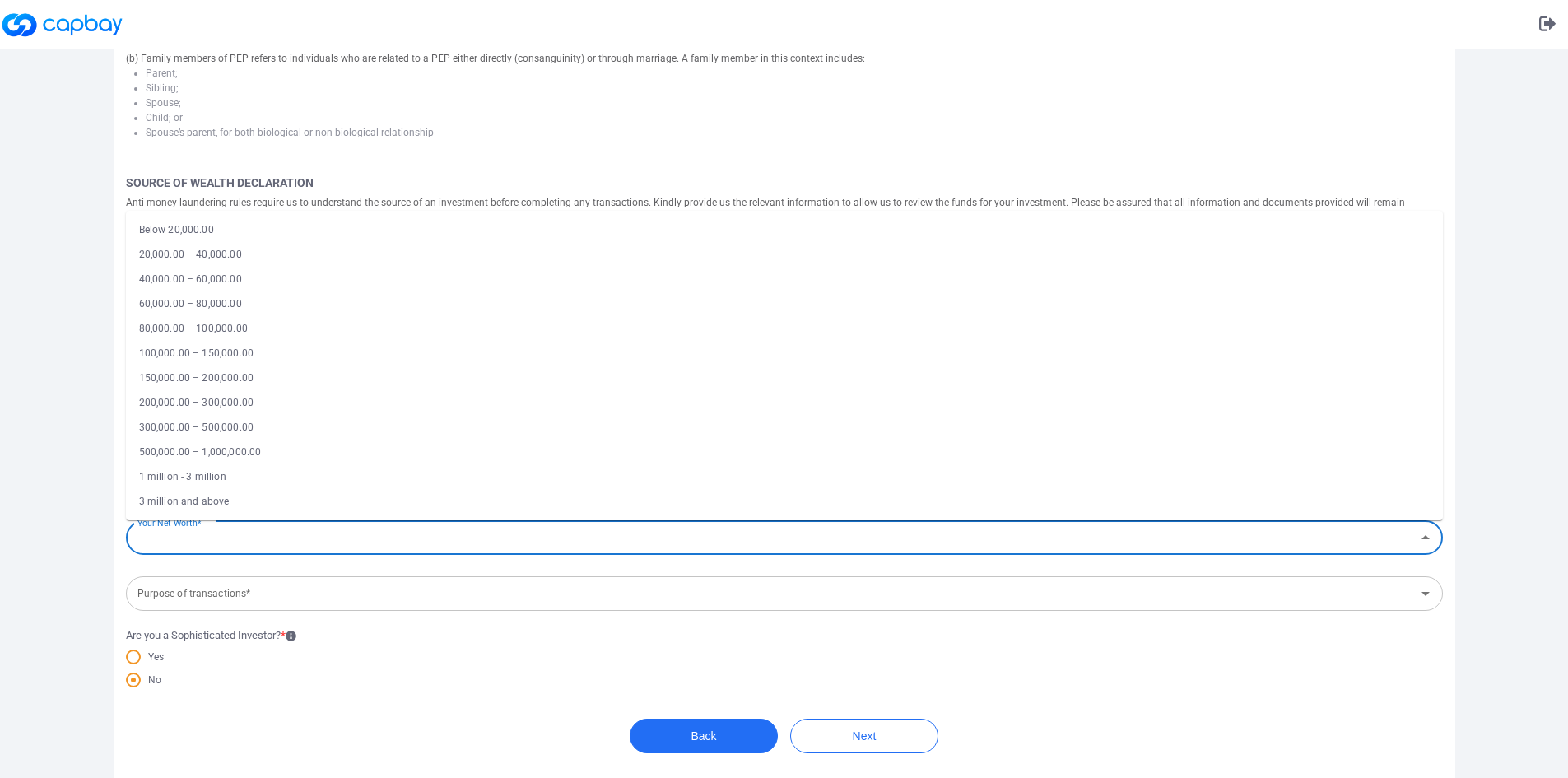
click at [60, 497] on div "Bank Account Wealth Declaration Terms and Conditions Completed Tax Declaration …" at bounding box center [784, 126] width 1568 height 1303
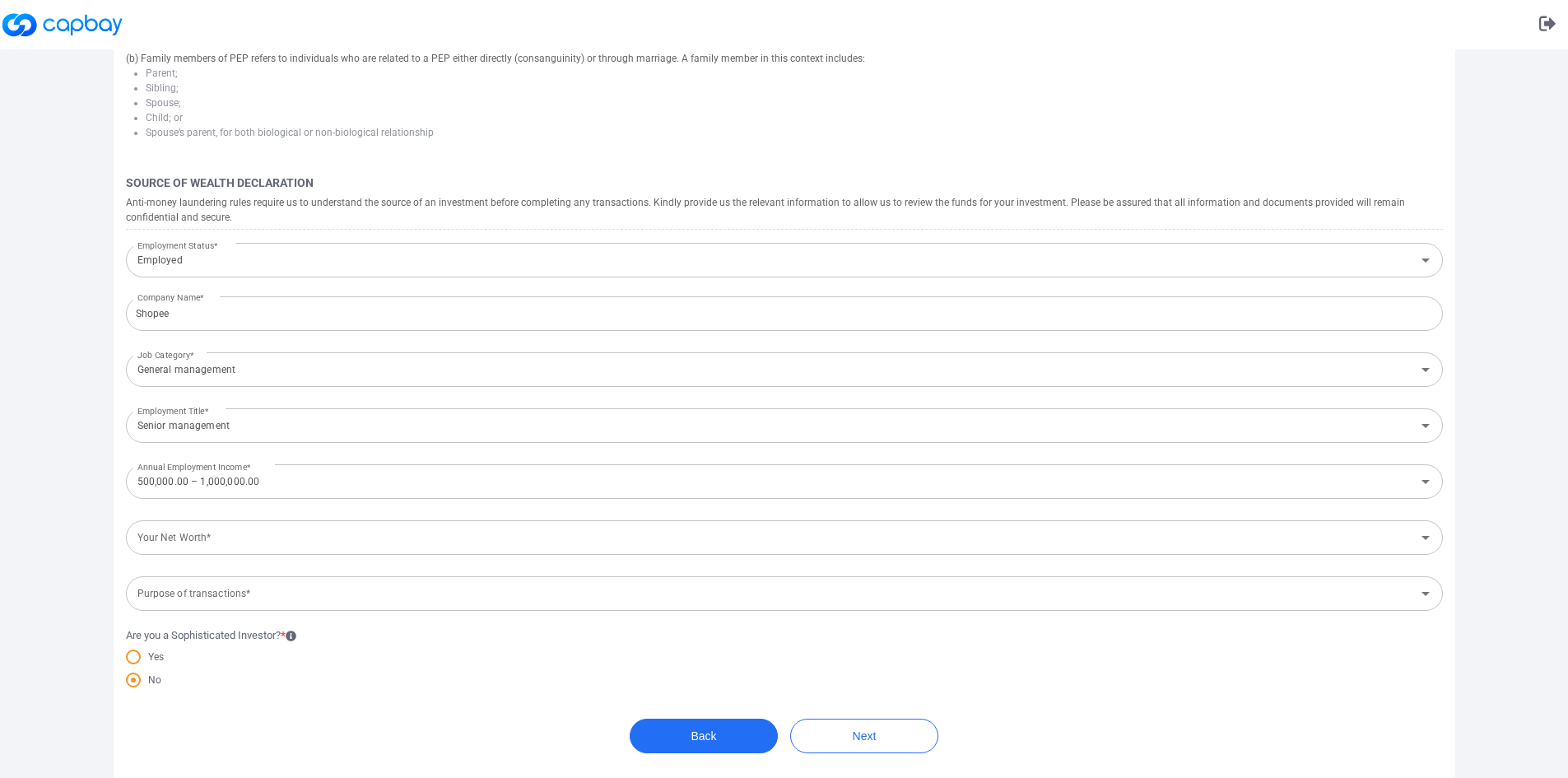
click at [174, 547] on input "Your Net Worth*" at bounding box center [770, 538] width 1280 height 30
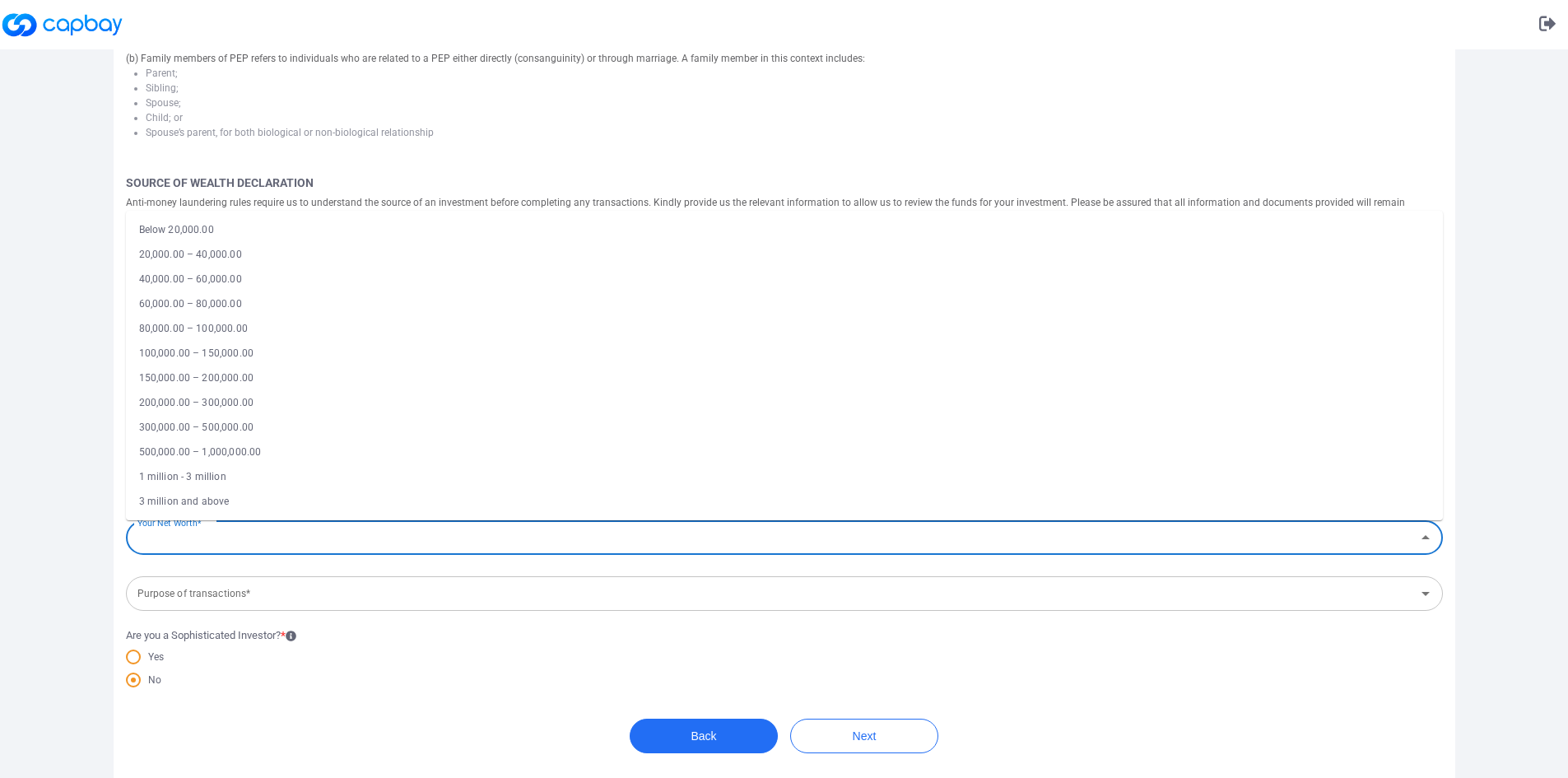
click at [427, 497] on li "3 million and above" at bounding box center [784, 501] width 1317 height 25
type input "3 million and above"
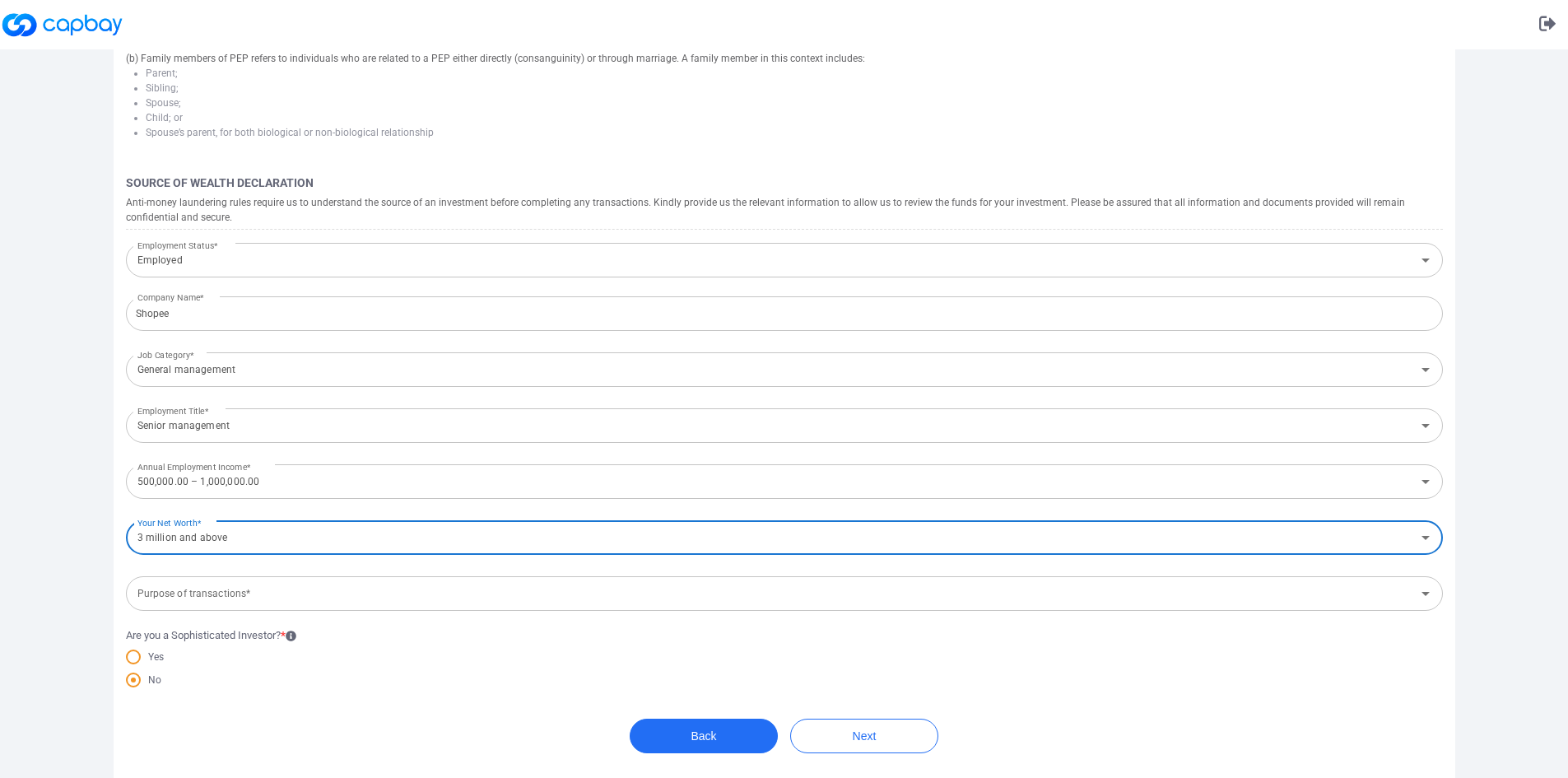
click at [193, 604] on input "Purpose of transactions*" at bounding box center [770, 594] width 1280 height 30
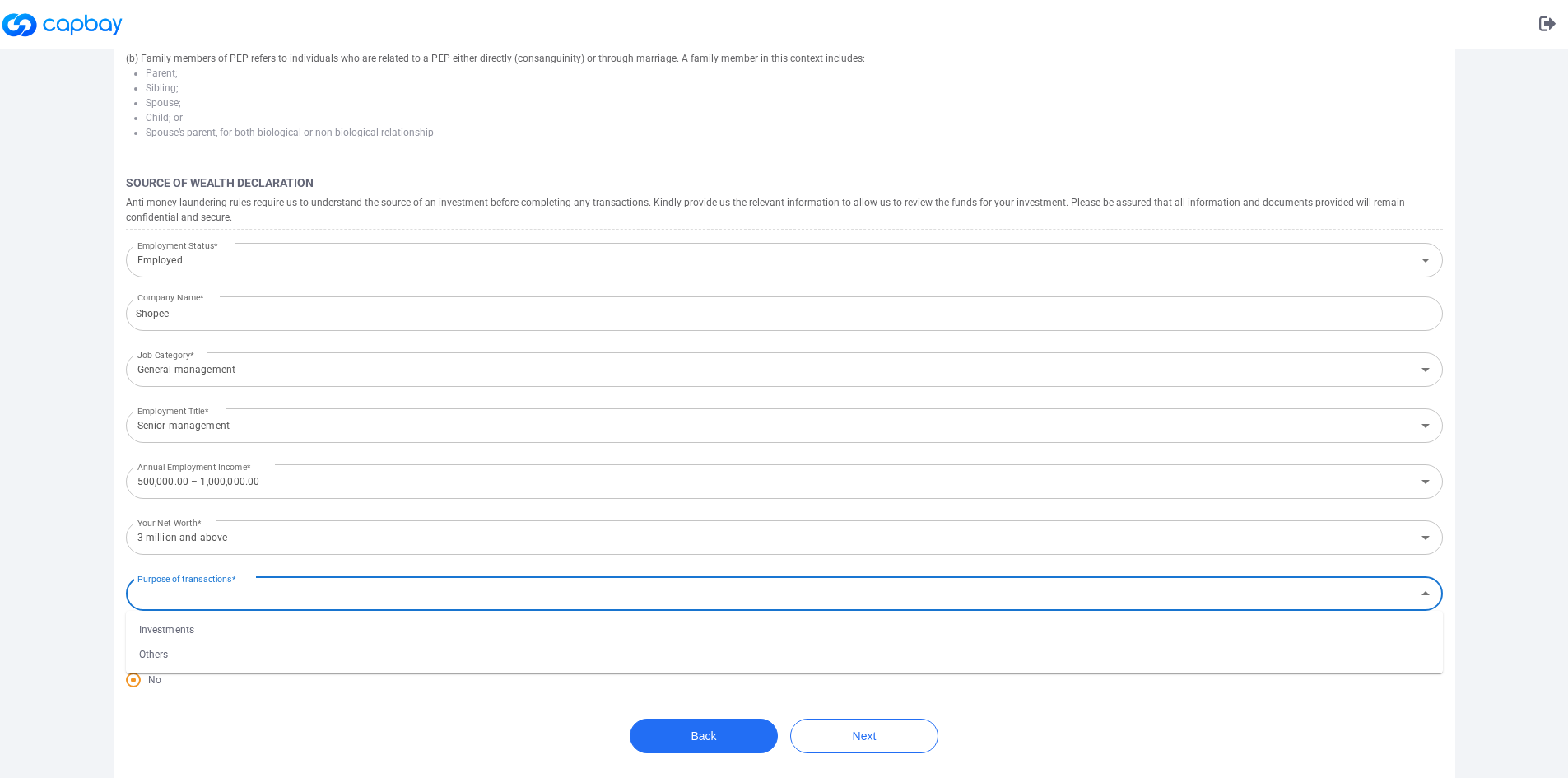
click at [195, 631] on li "Investments" at bounding box center [784, 629] width 1317 height 25
type input "Investments"
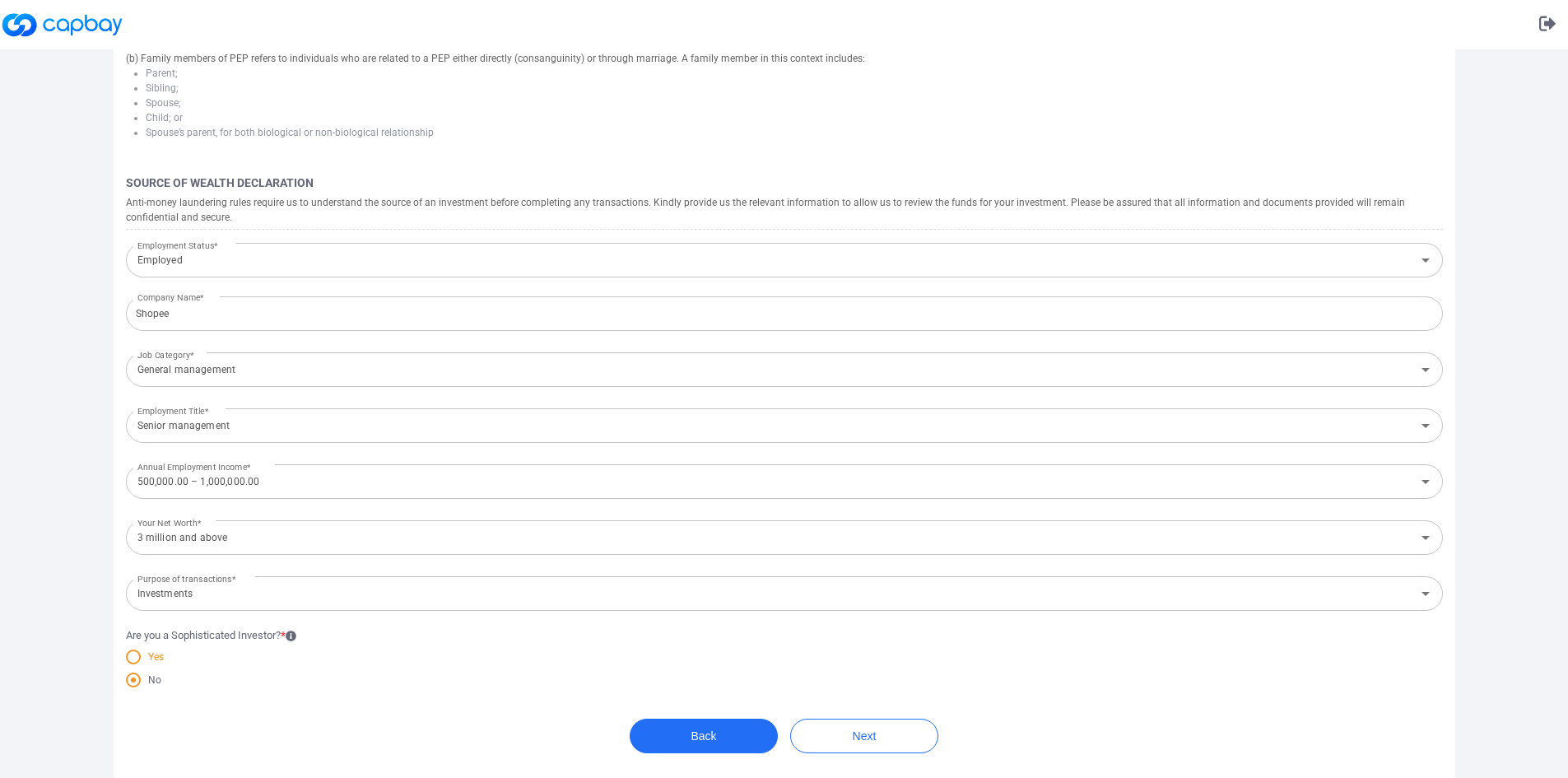
click at [139, 652] on span at bounding box center [133, 656] width 15 height 15
click at [0, 0] on input "Yes" at bounding box center [0, 0] width 0 height 0
click at [853, 730] on button "Next" at bounding box center [864, 735] width 148 height 35
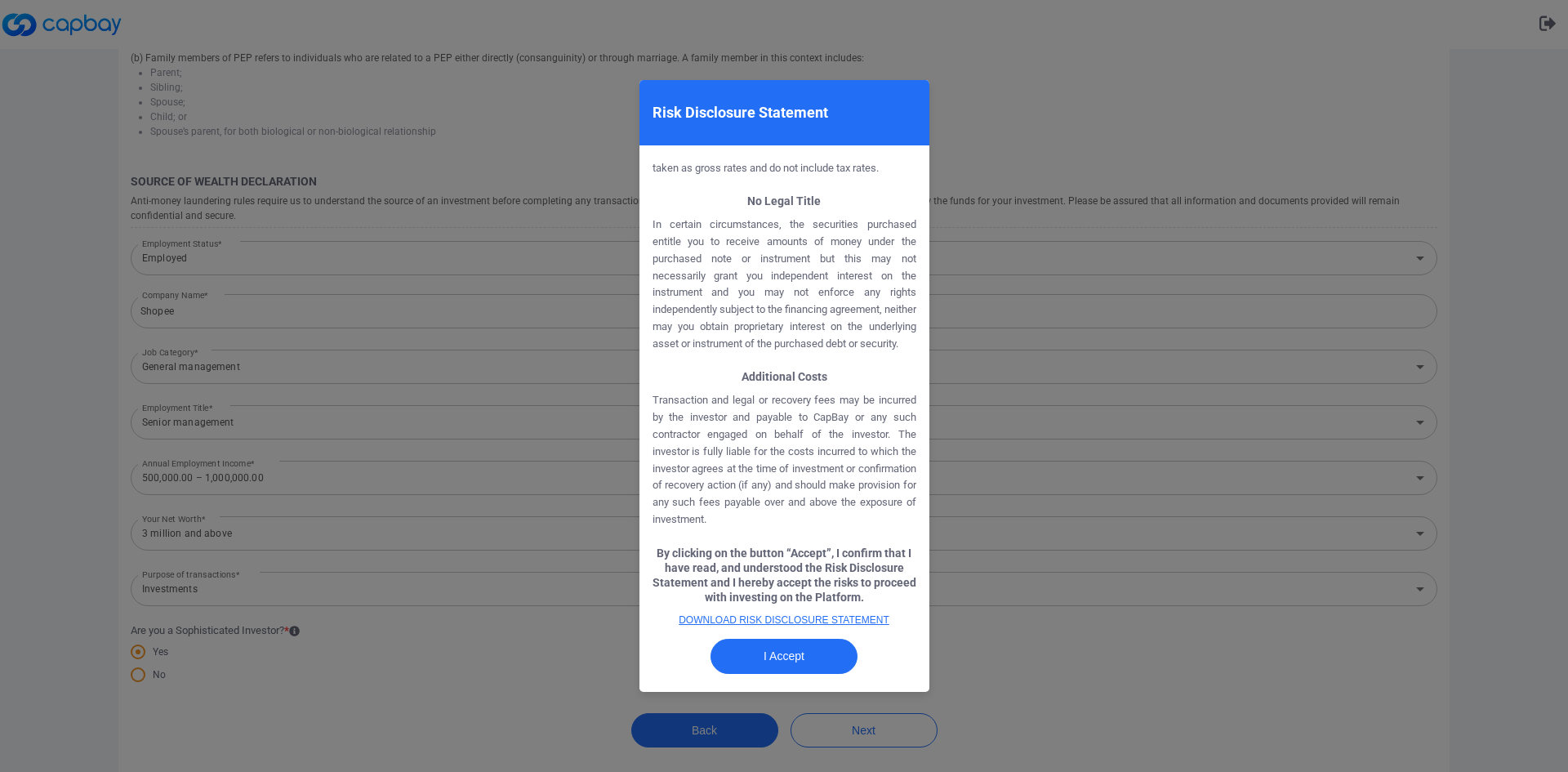
scroll to position [2134, 0]
click at [805, 652] on button "I Accept" at bounding box center [784, 656] width 147 height 35
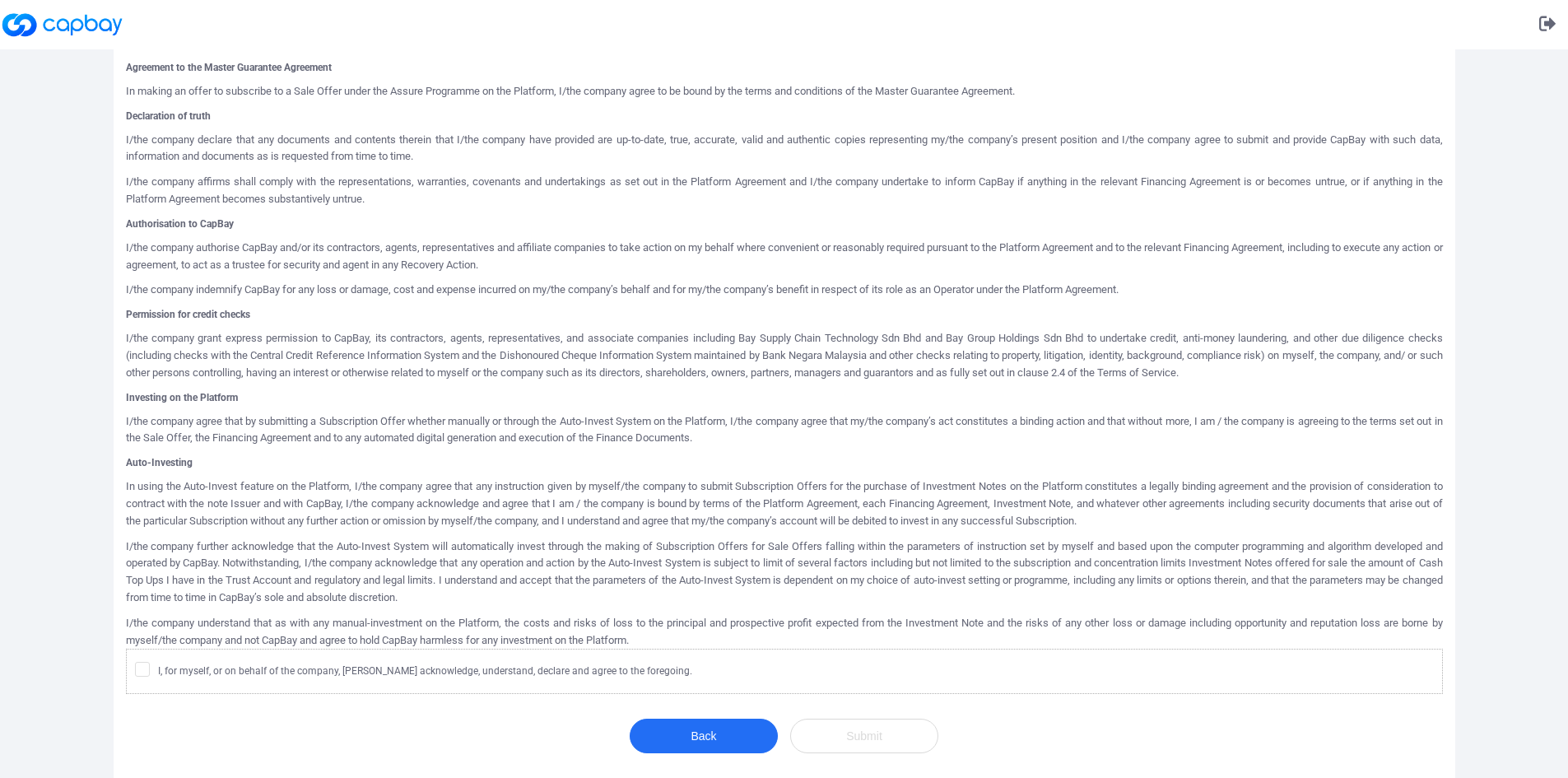
scroll to position [572, 0]
click at [152, 669] on span "I, for myself, or on behalf of the company, [PERSON_NAME] acknowledge, understa…" at bounding box center [414, 669] width 557 height 16
click at [0, 0] on input "I, for myself, or on behalf of the company, [PERSON_NAME] acknowledge, understa…" at bounding box center [0, 0] width 0 height 0
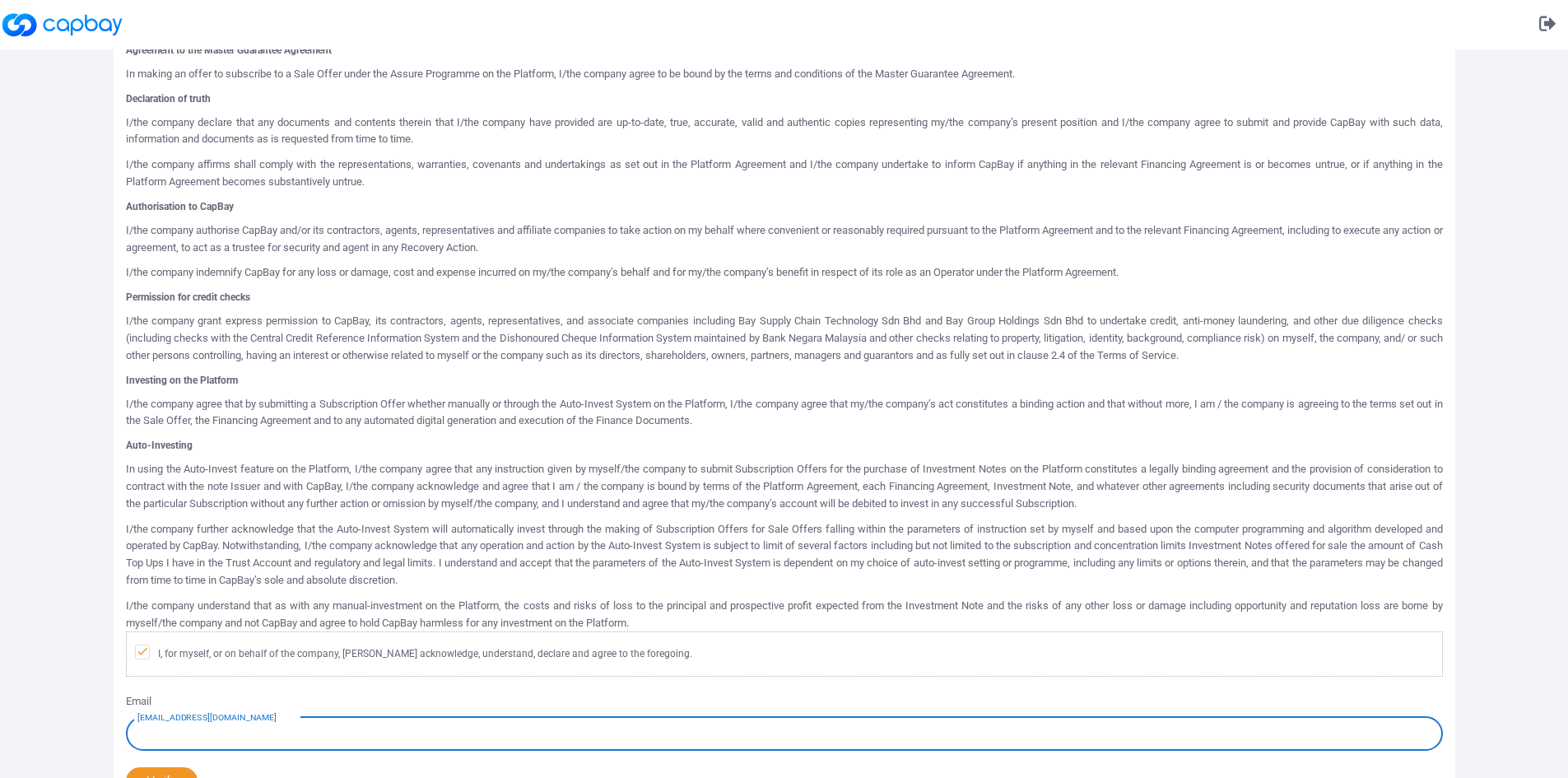
scroll to position [691, 0]
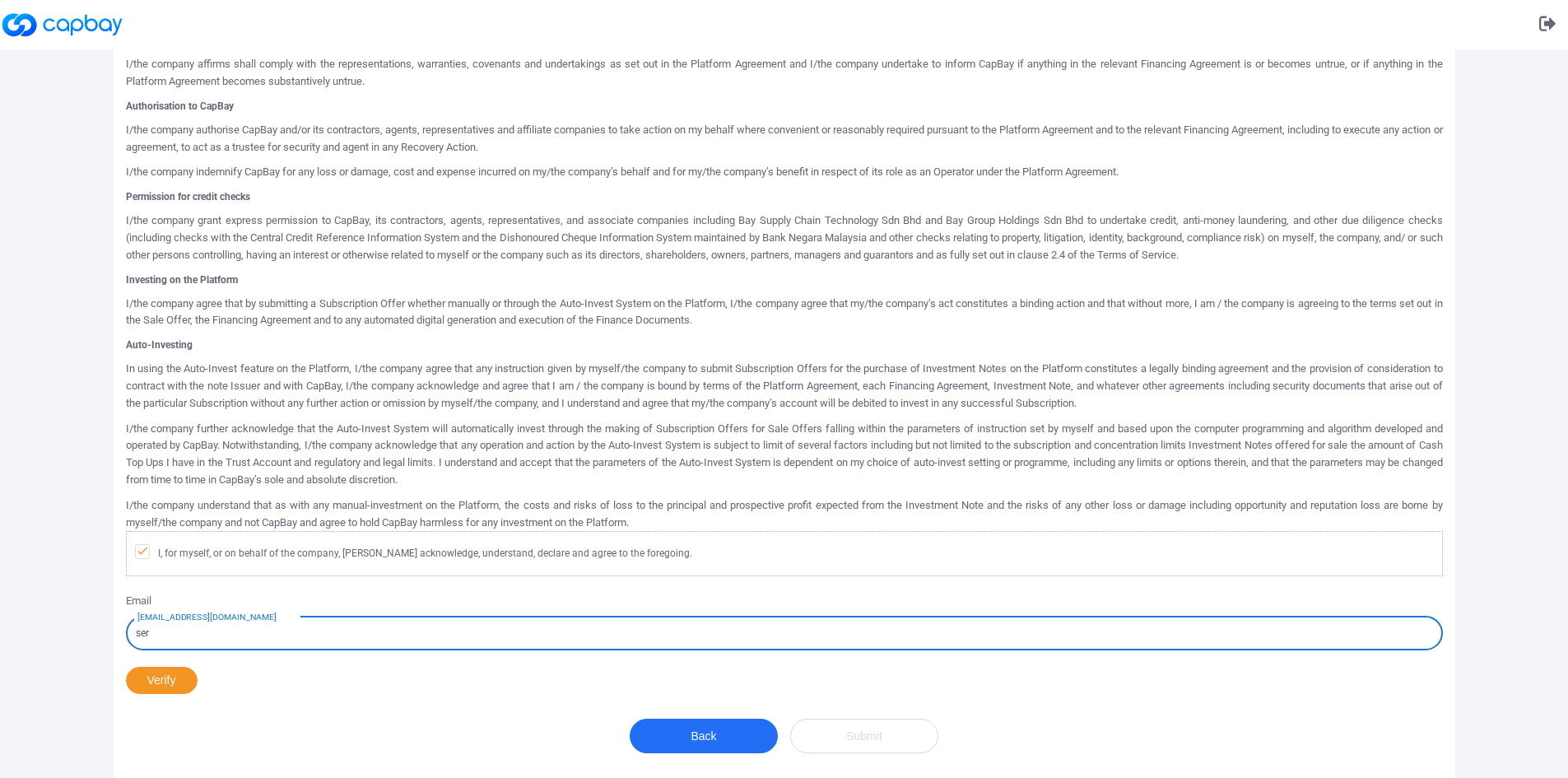
type input "[EMAIL_ADDRESS][DOMAIN_NAME]"
click at [178, 675] on button "Verify" at bounding box center [161, 680] width 71 height 28
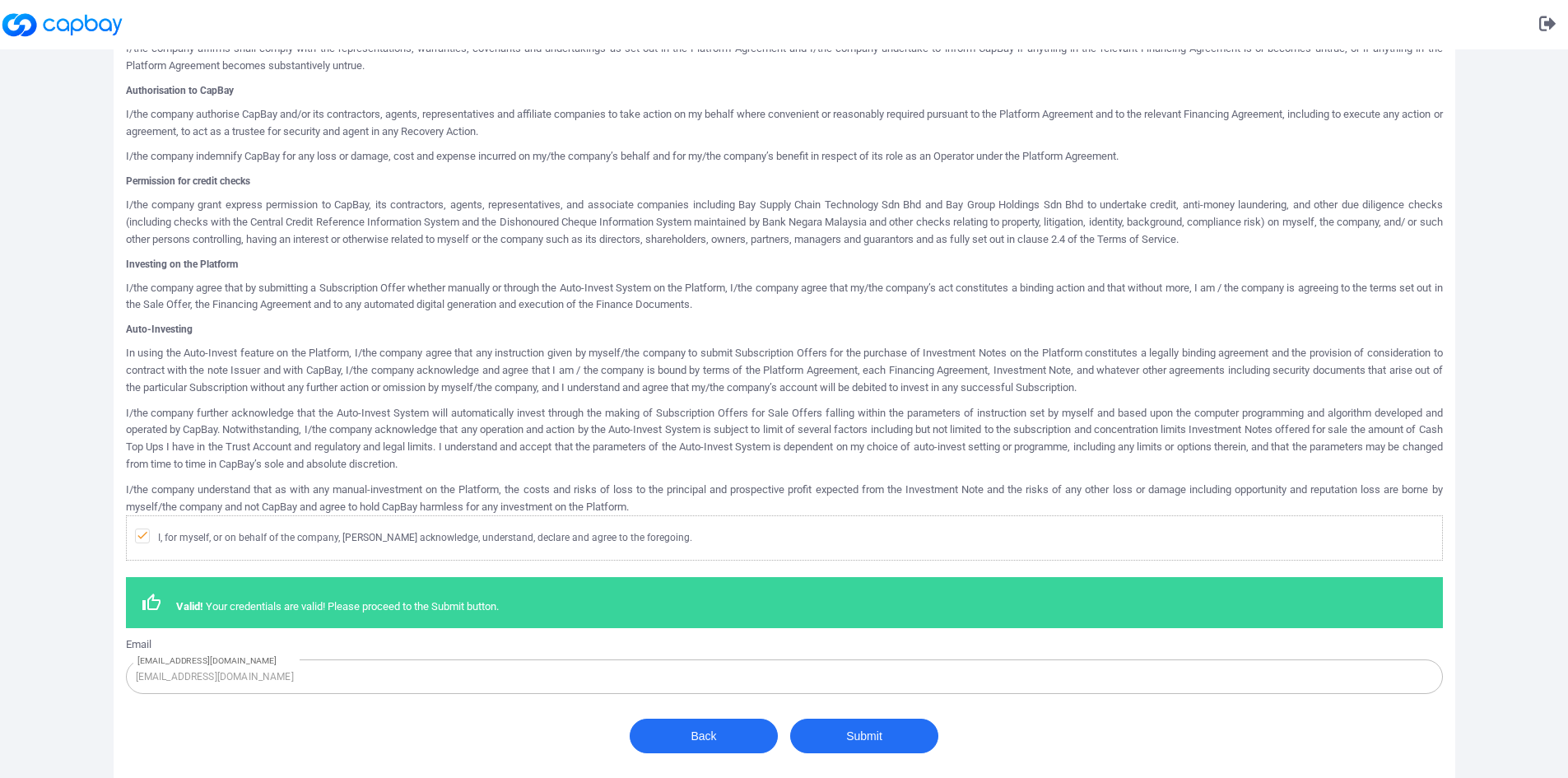
scroll to position [706, 0]
click at [877, 730] on button "Submit" at bounding box center [864, 735] width 148 height 35
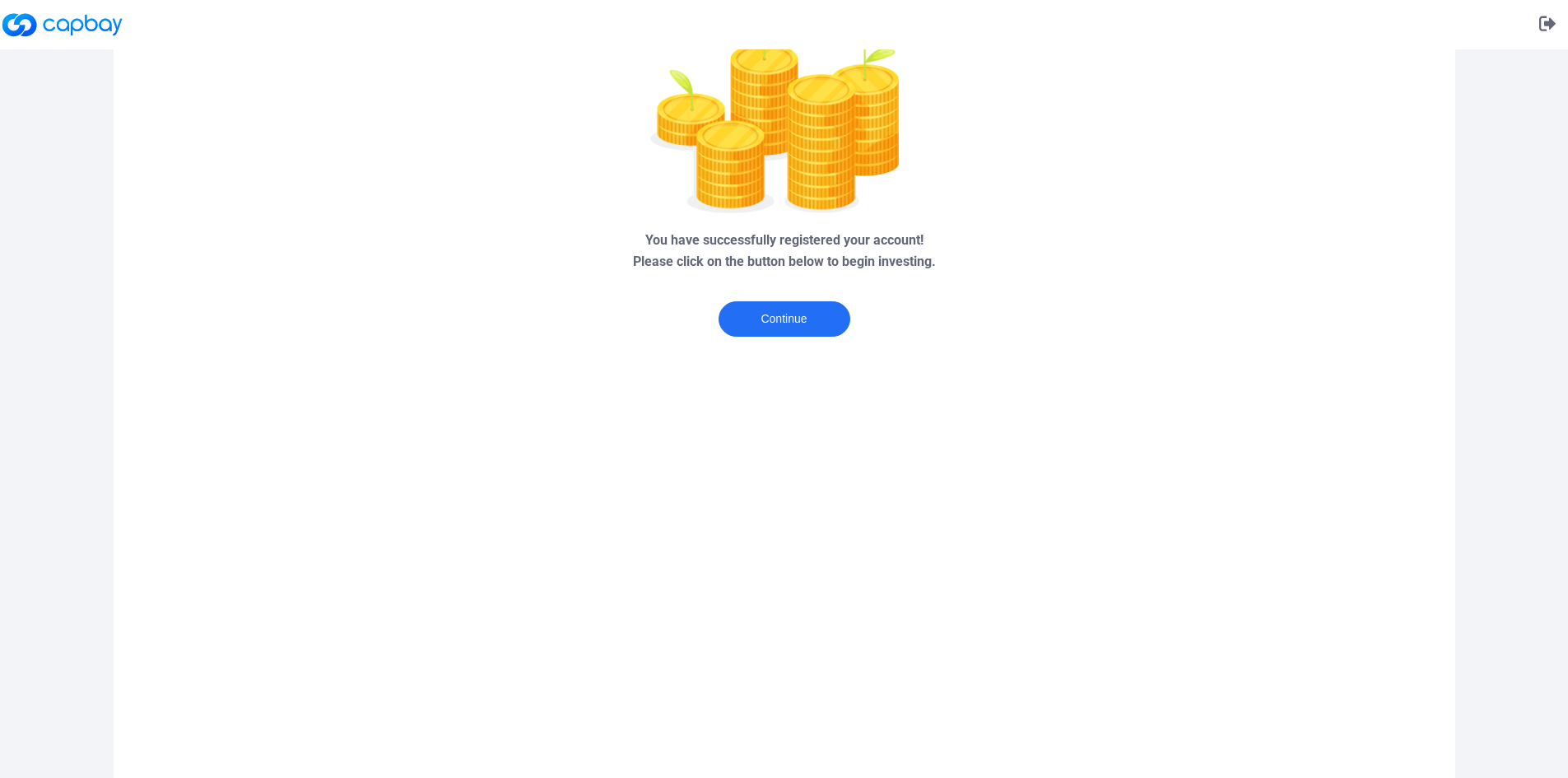
scroll to position [0, 0]
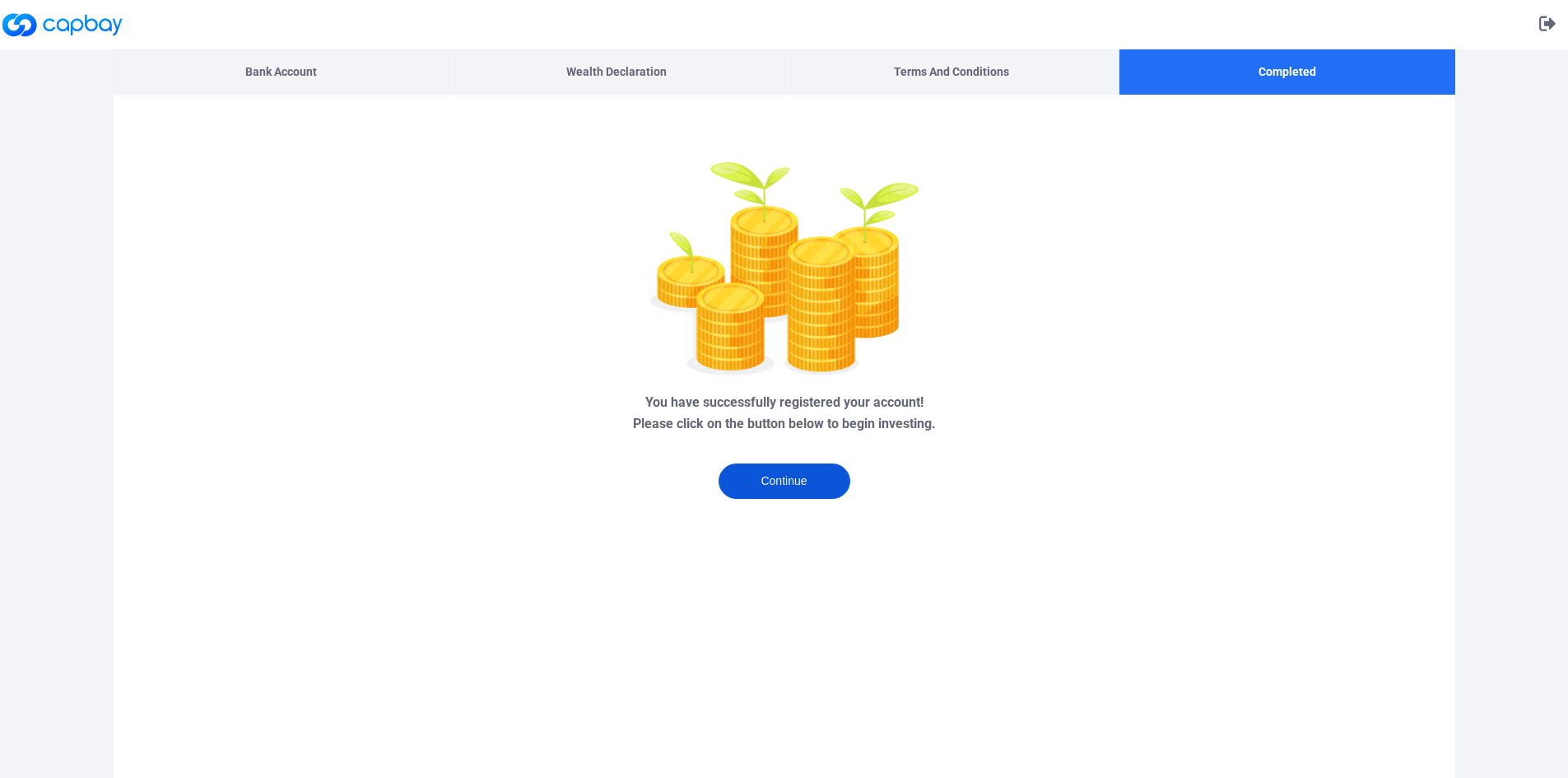
click at [776, 482] on button "Continue" at bounding box center [784, 481] width 132 height 36
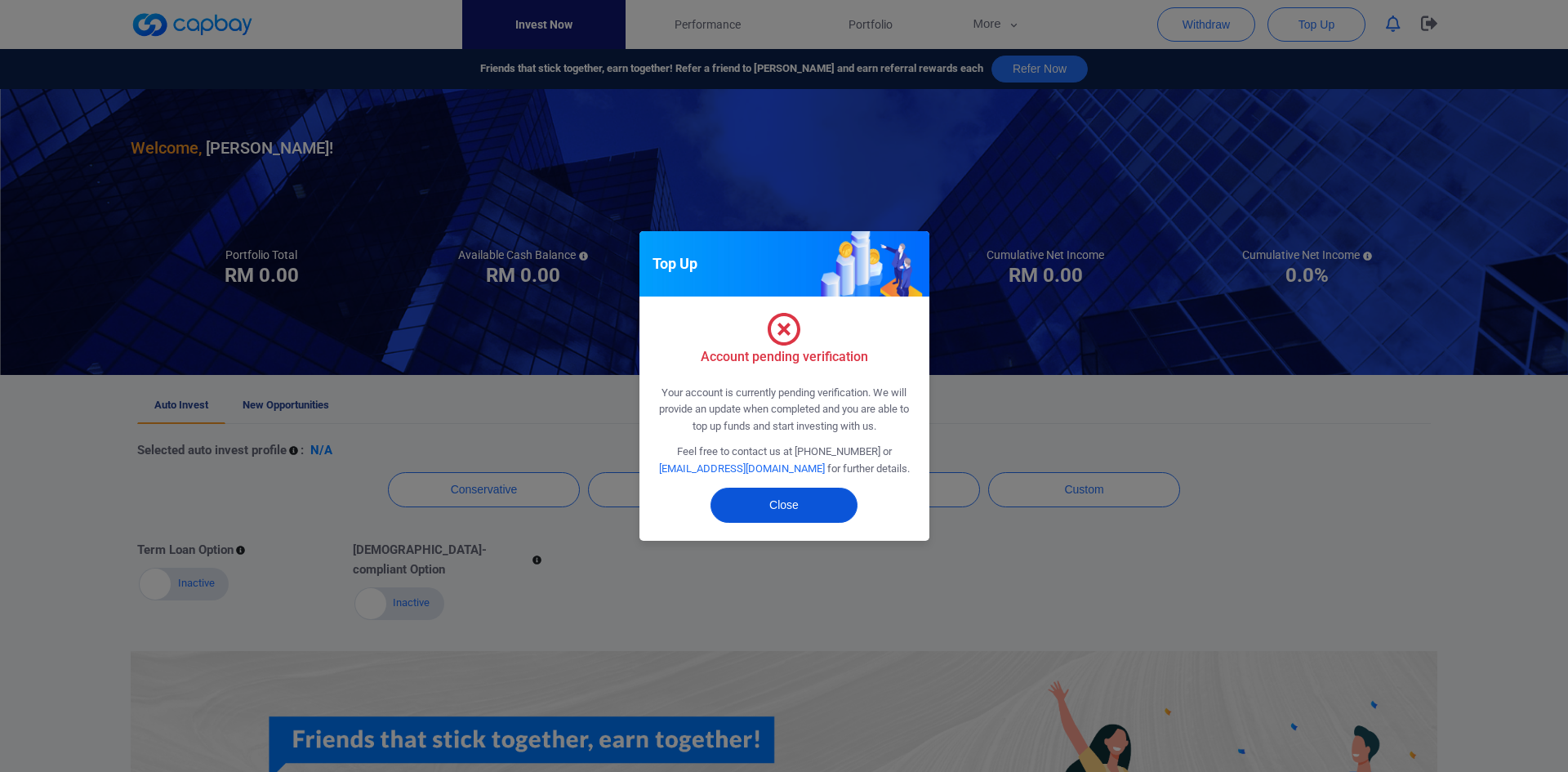
click at [781, 491] on button "Close" at bounding box center [784, 505] width 147 height 35
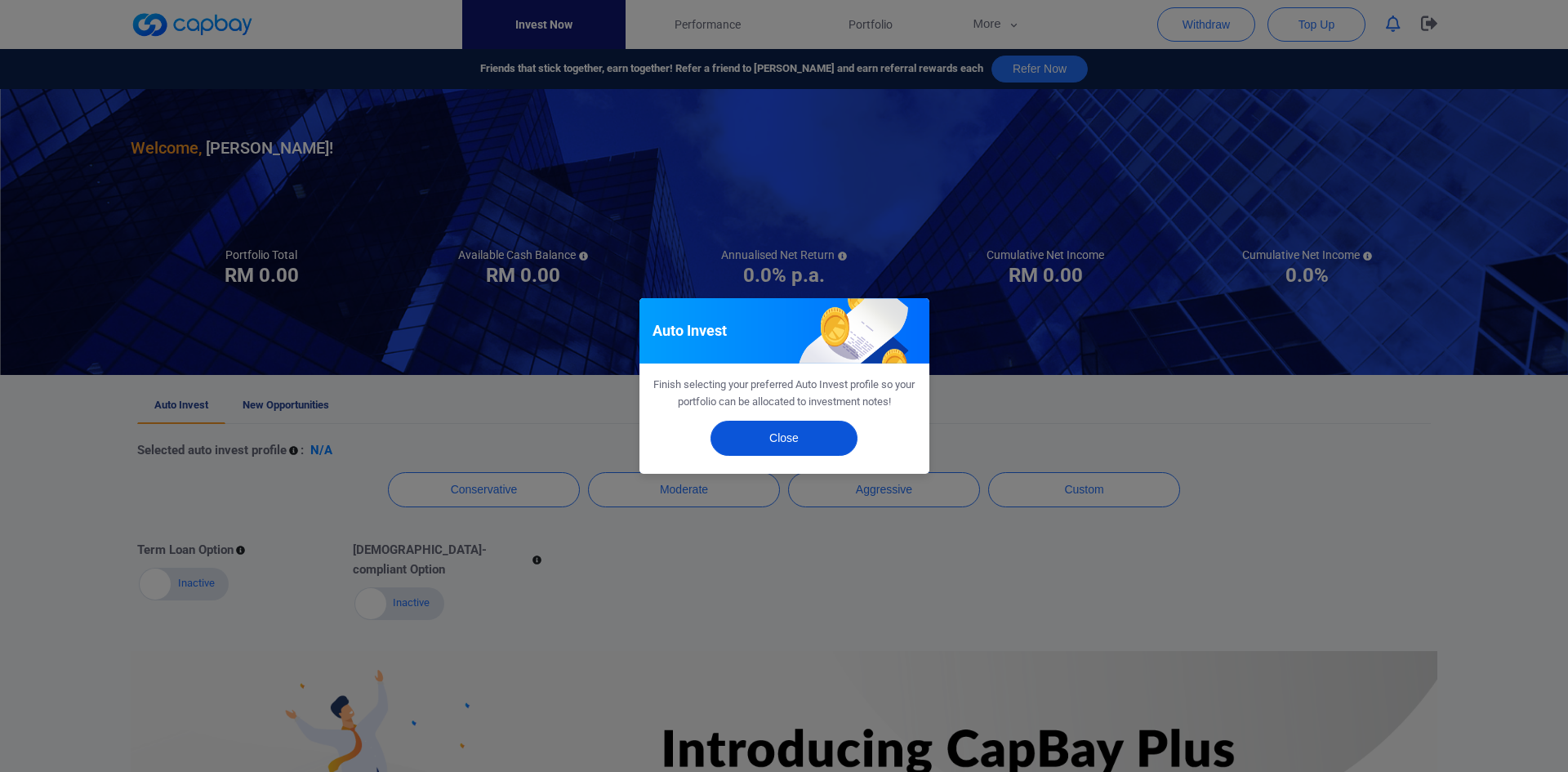
click at [783, 440] on button "Close" at bounding box center [784, 438] width 147 height 35
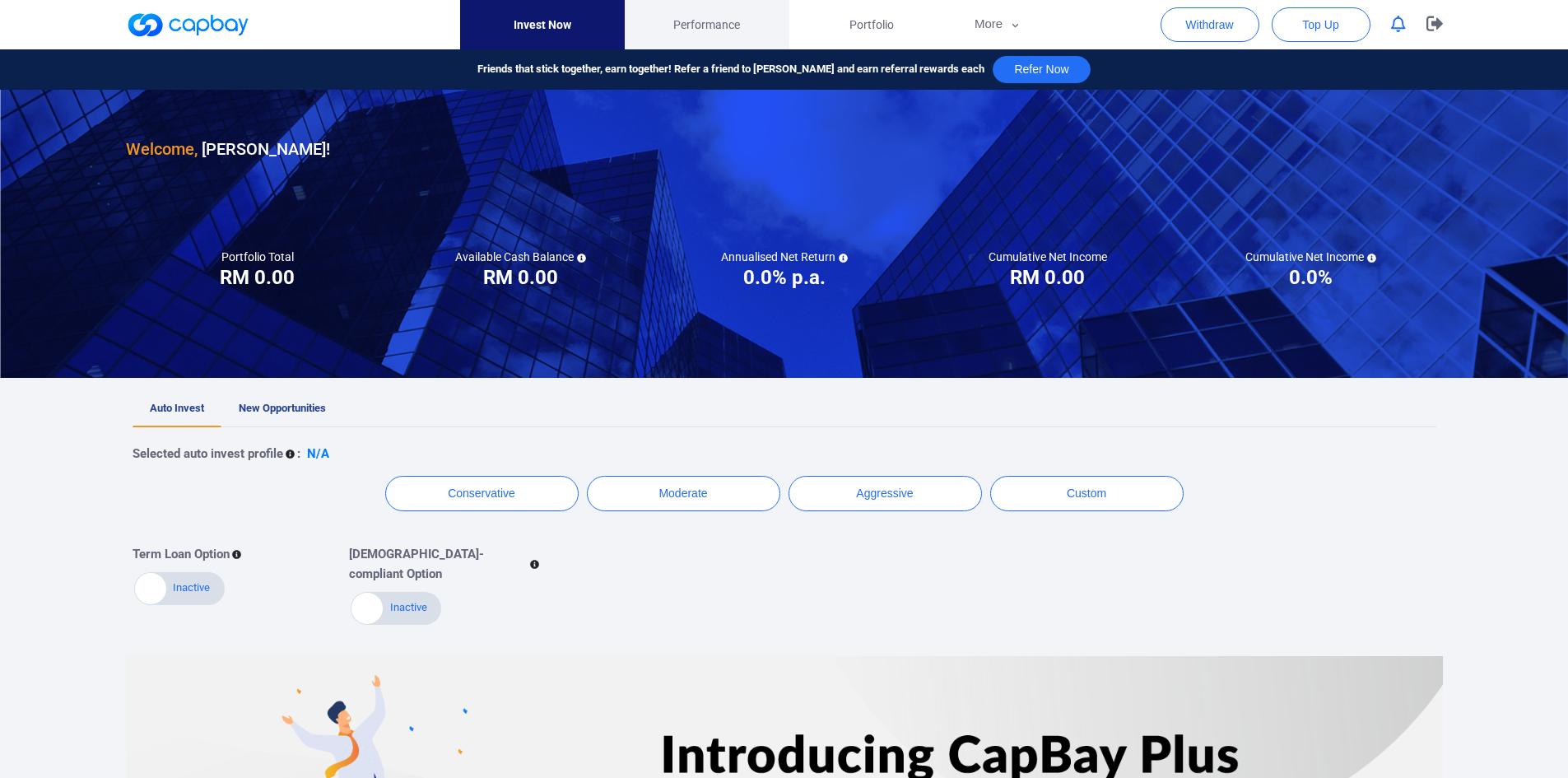
click at [691, 28] on span "Performance" at bounding box center [706, 25] width 67 height 18
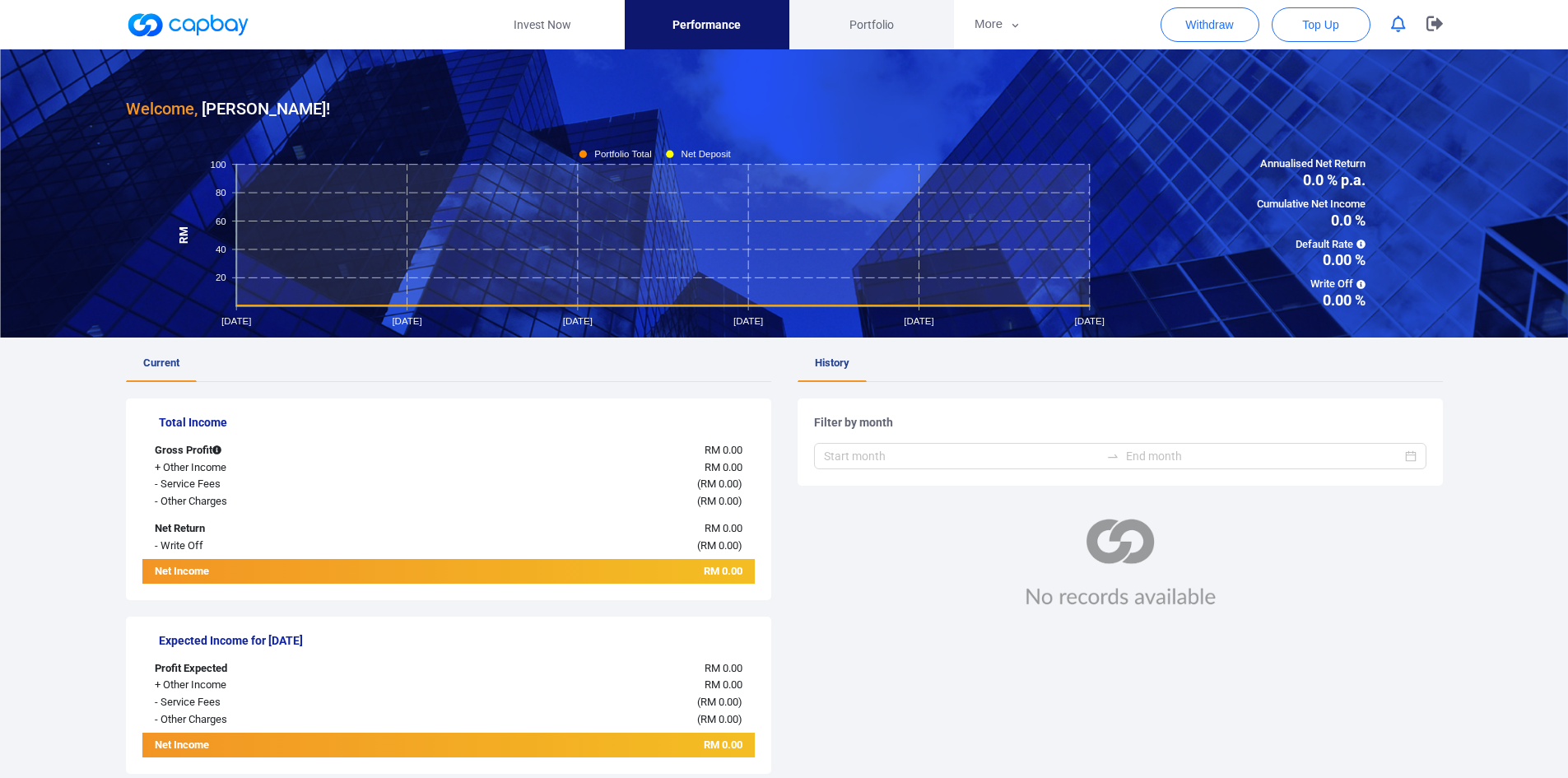
click at [881, 28] on span "Portfolio" at bounding box center [872, 25] width 45 height 18
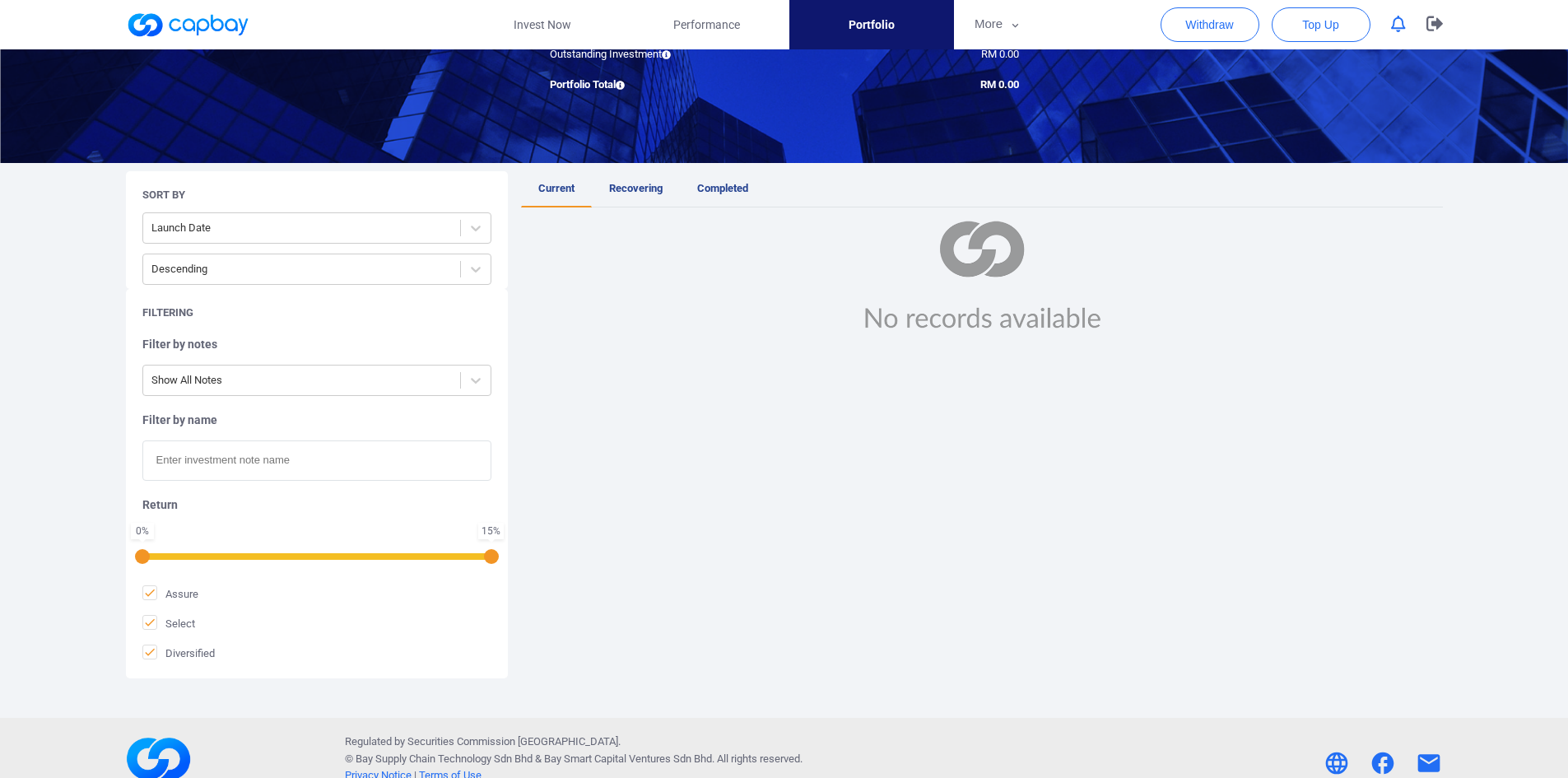
scroll to position [237, 0]
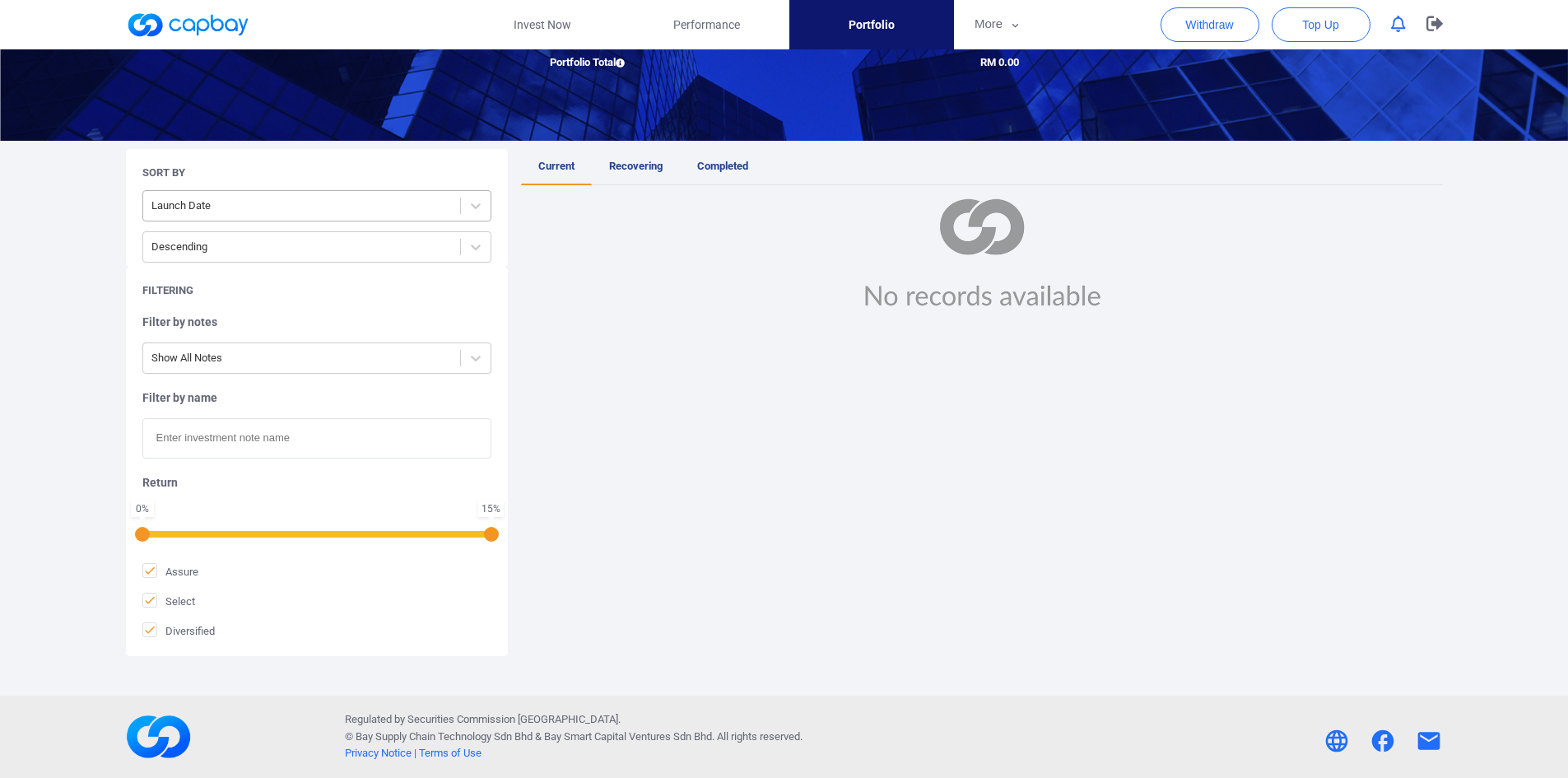
click at [370, 212] on div at bounding box center [301, 206] width 300 height 20
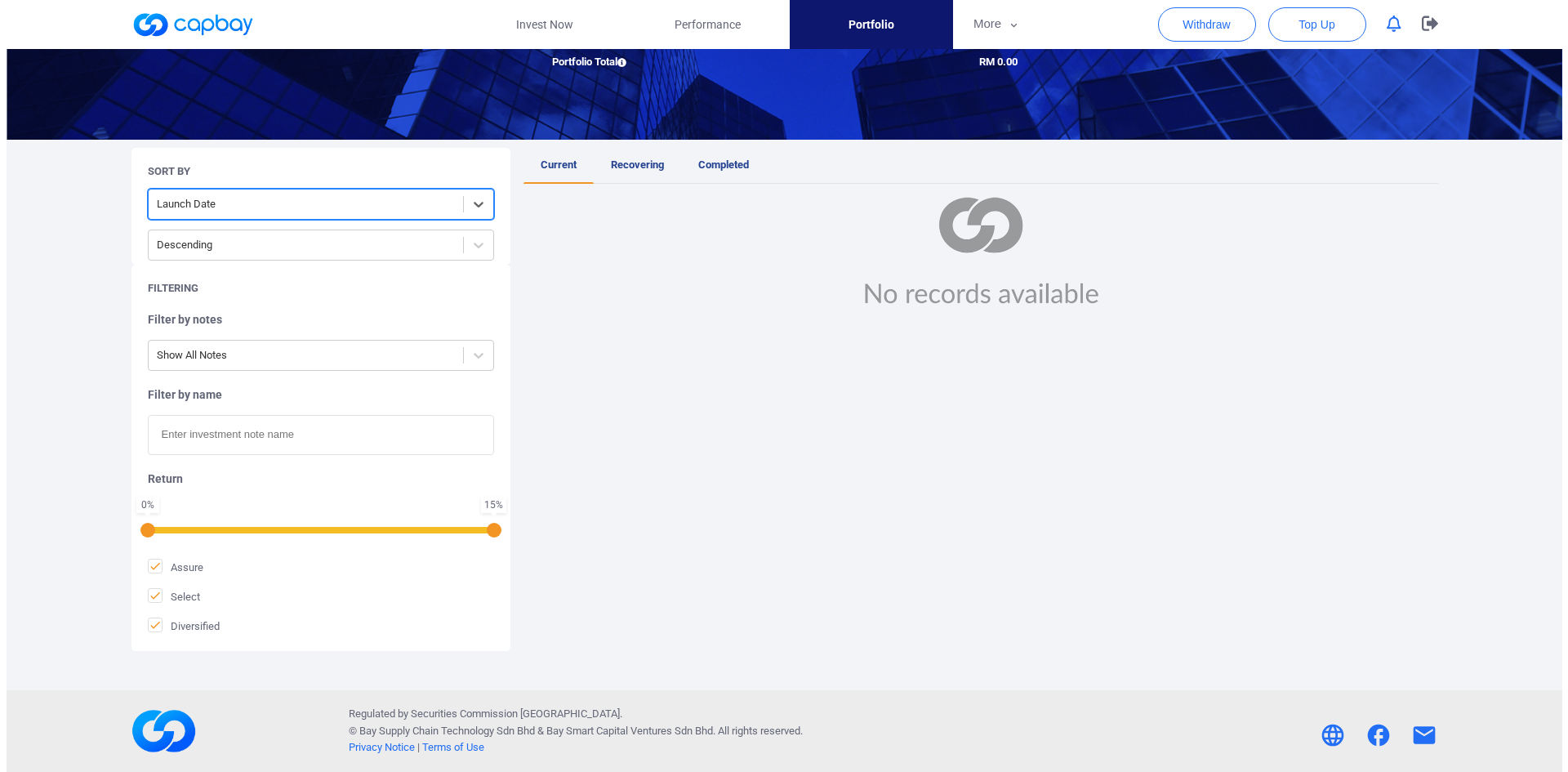
scroll to position [0, 0]
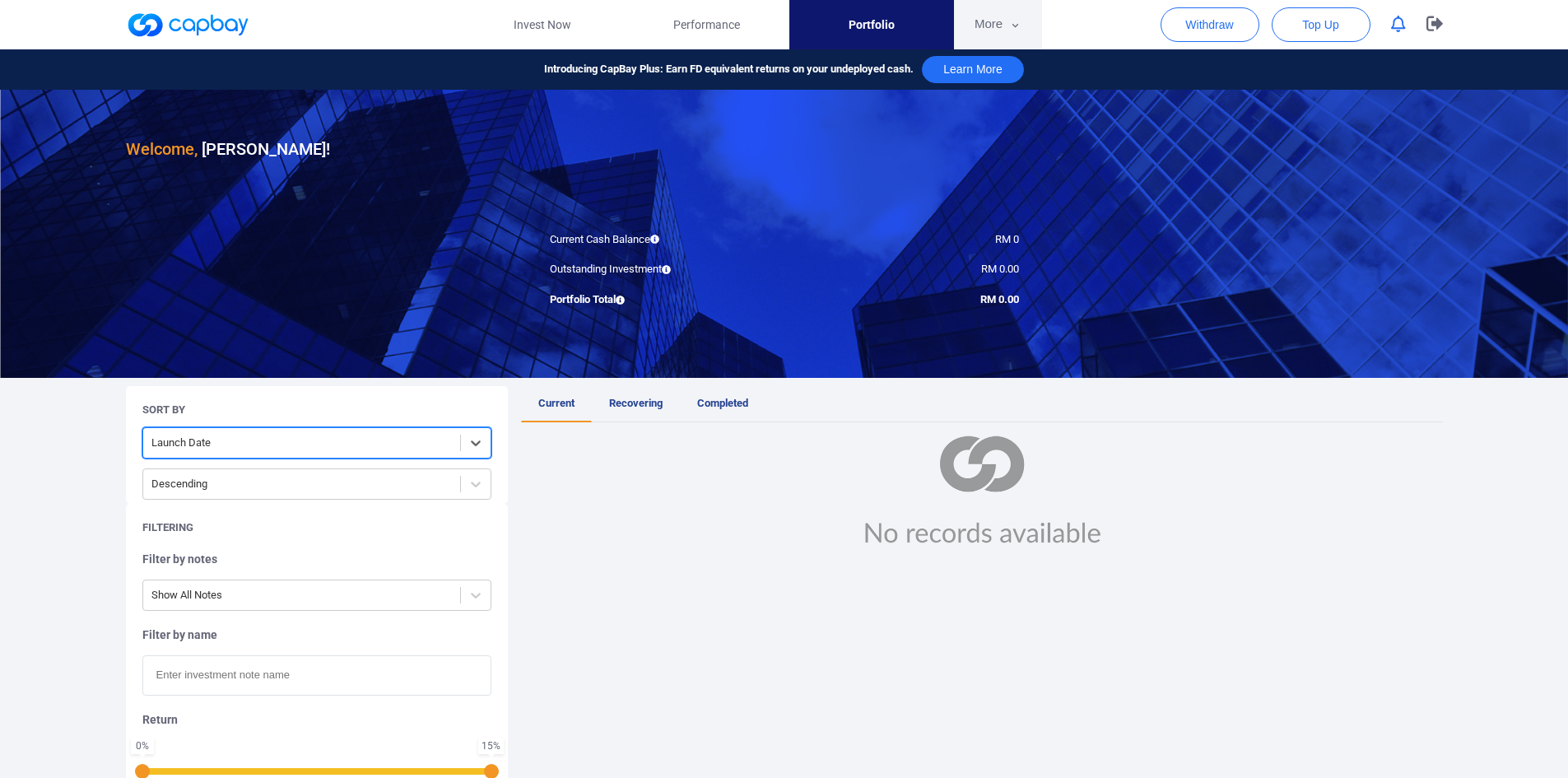
click at [995, 16] on button "More" at bounding box center [997, 24] width 88 height 49
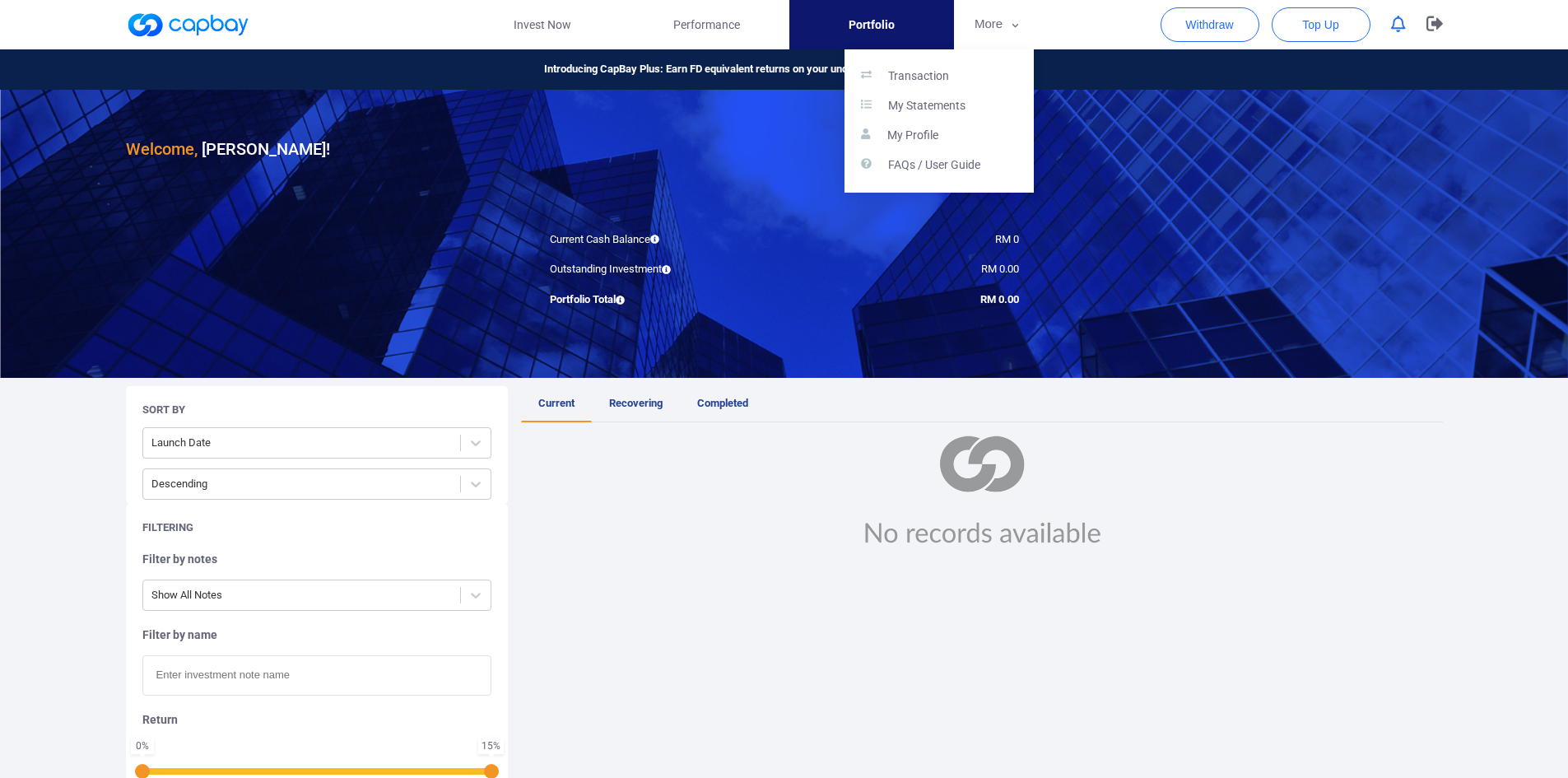
click at [1121, 64] on button "button" at bounding box center [784, 389] width 1568 height 778
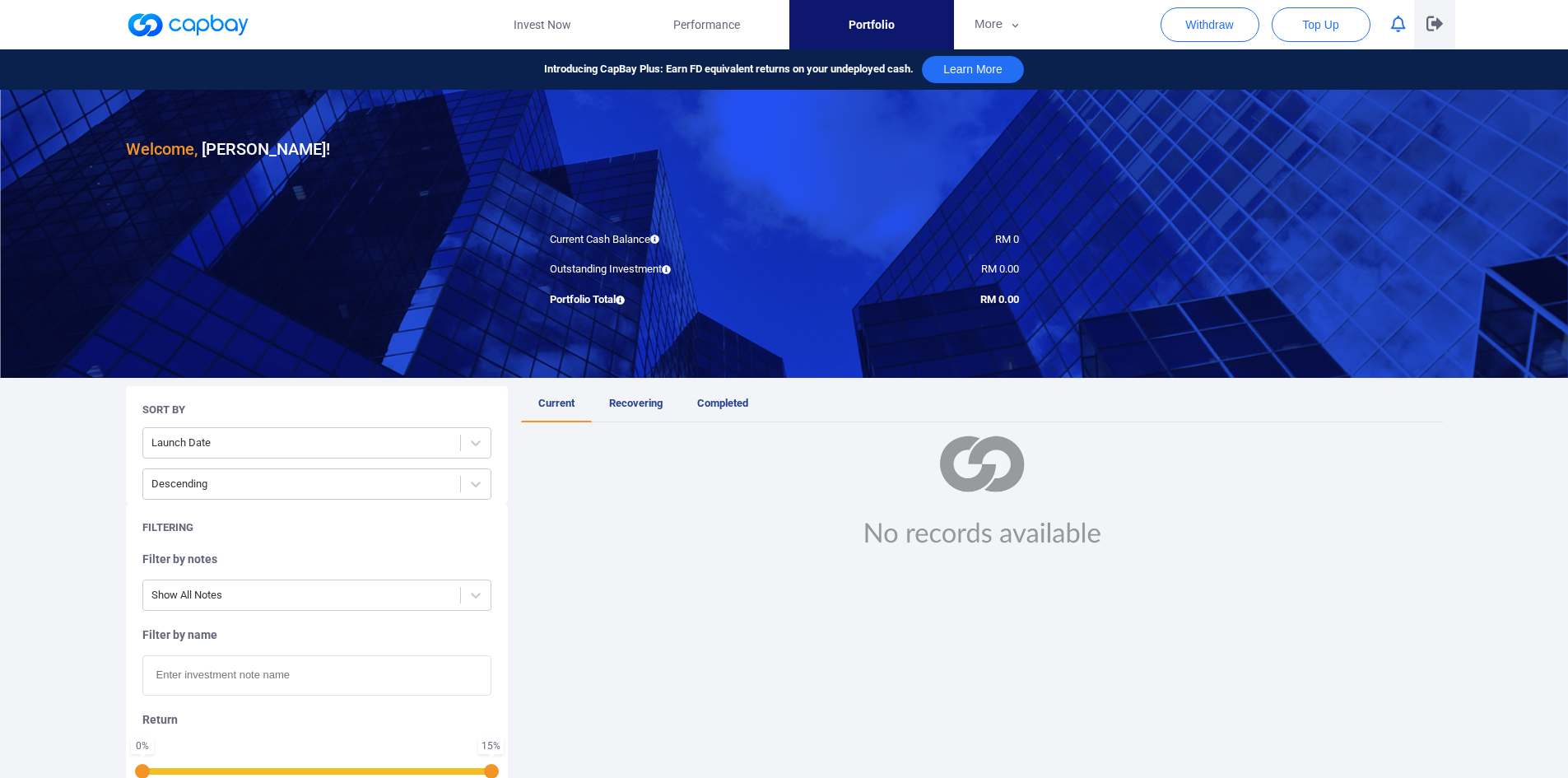
click at [1426, 20] on icon "button" at bounding box center [1434, 23] width 16 height 15
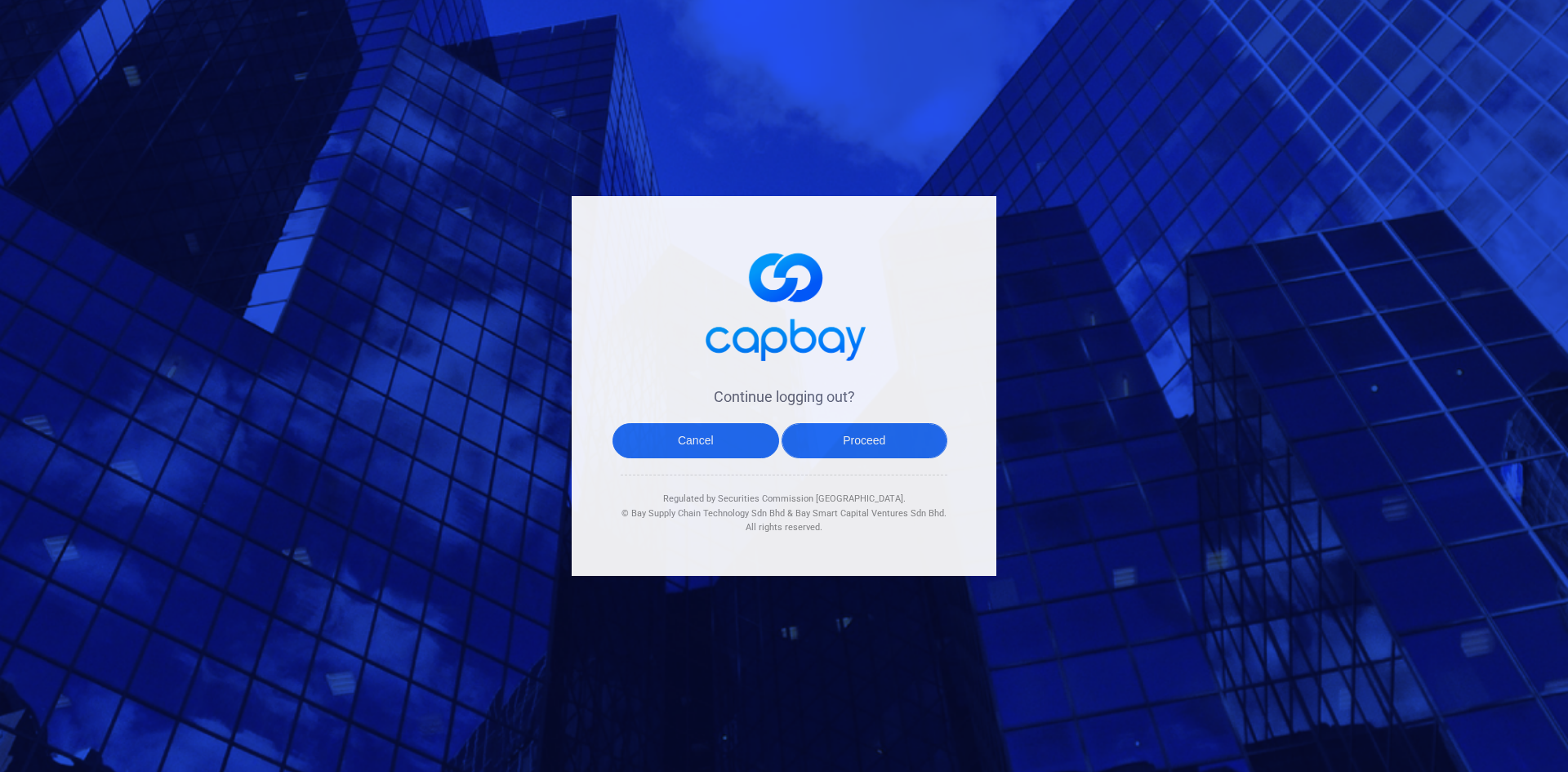
click at [842, 453] on button "Proceed" at bounding box center [865, 441] width 167 height 35
